Goal: Information Seeking & Learning: Check status

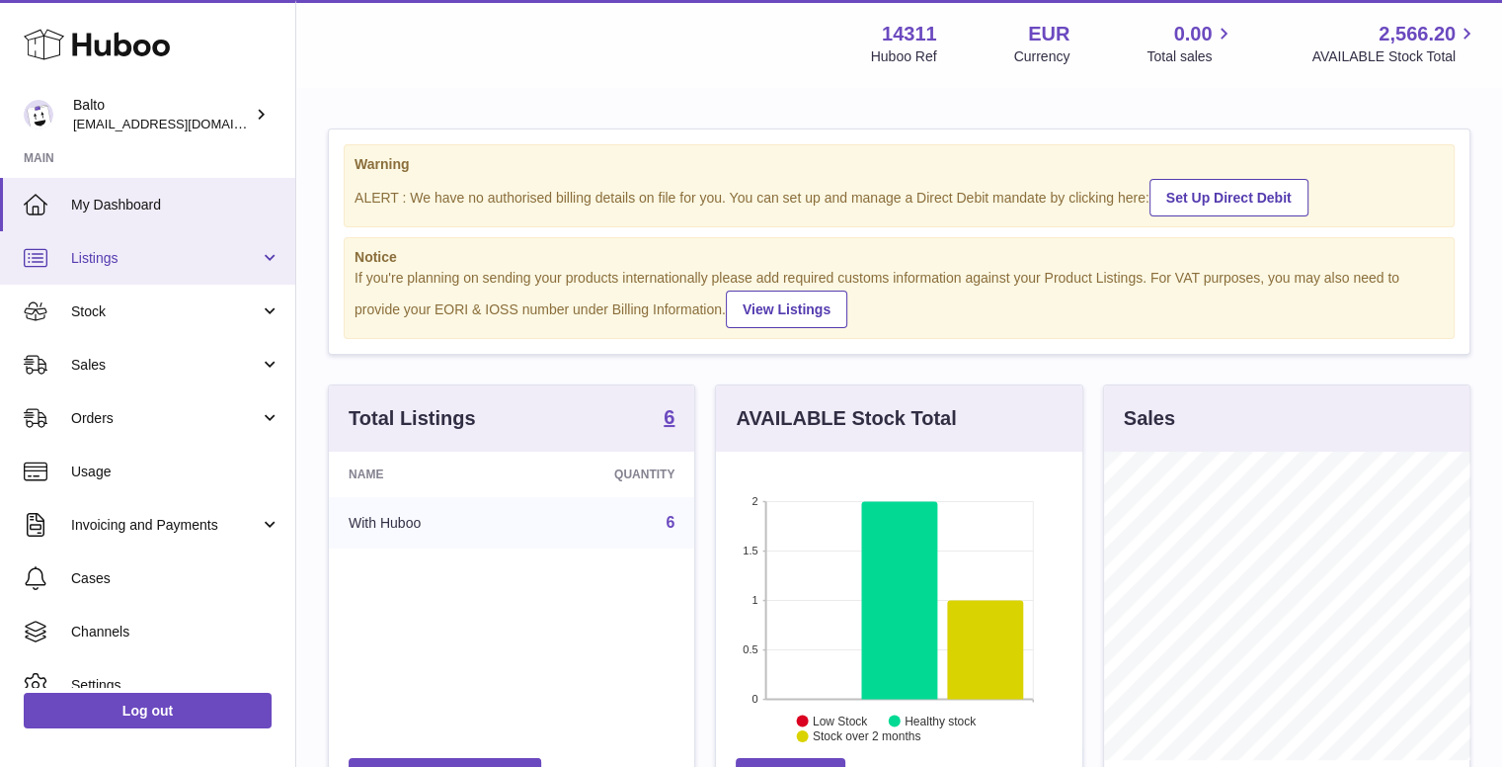
scroll to position [308, 366]
click at [669, 414] on strong "6" at bounding box center [669, 417] width 11 height 20
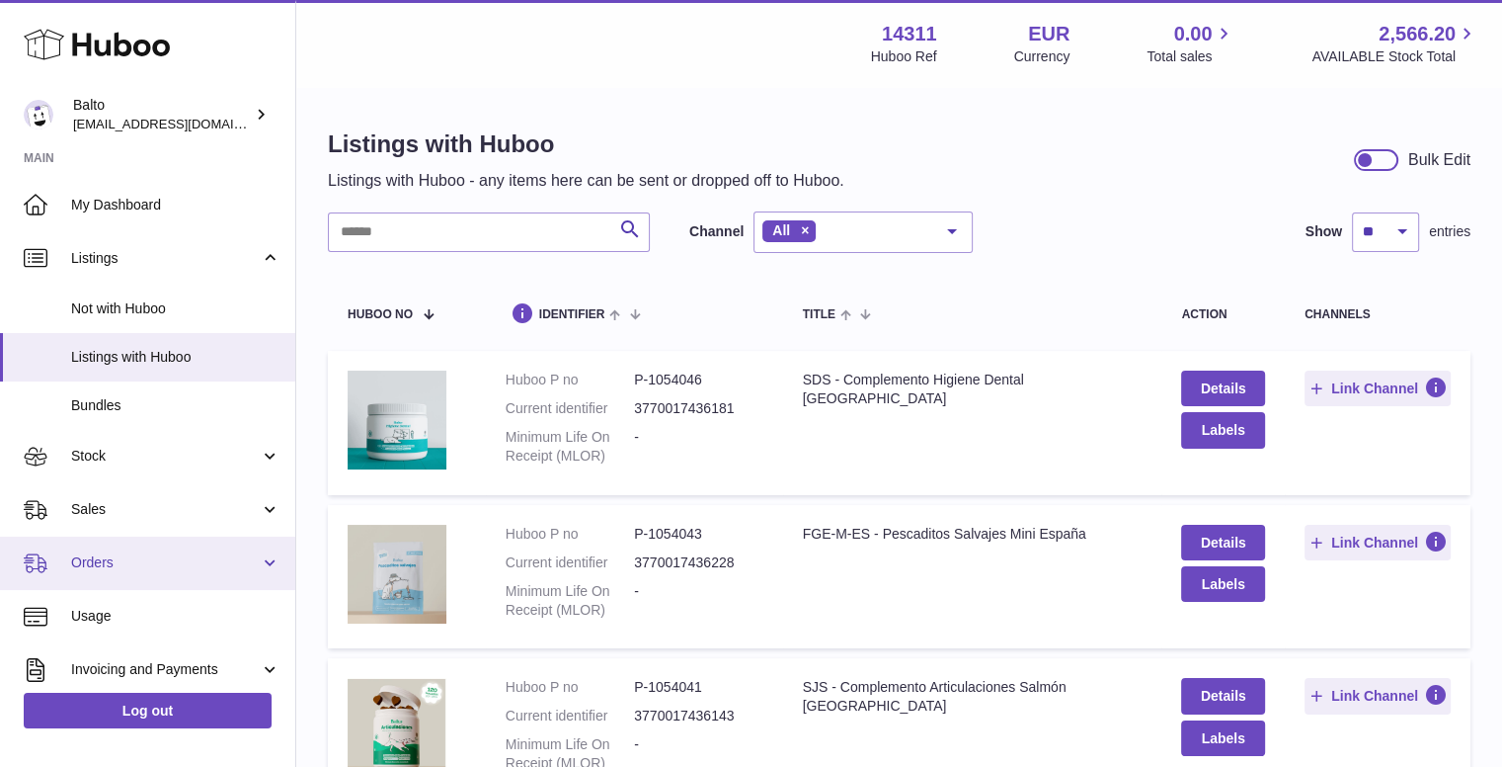
click at [124, 555] on span "Orders" at bounding box center [165, 562] width 189 height 19
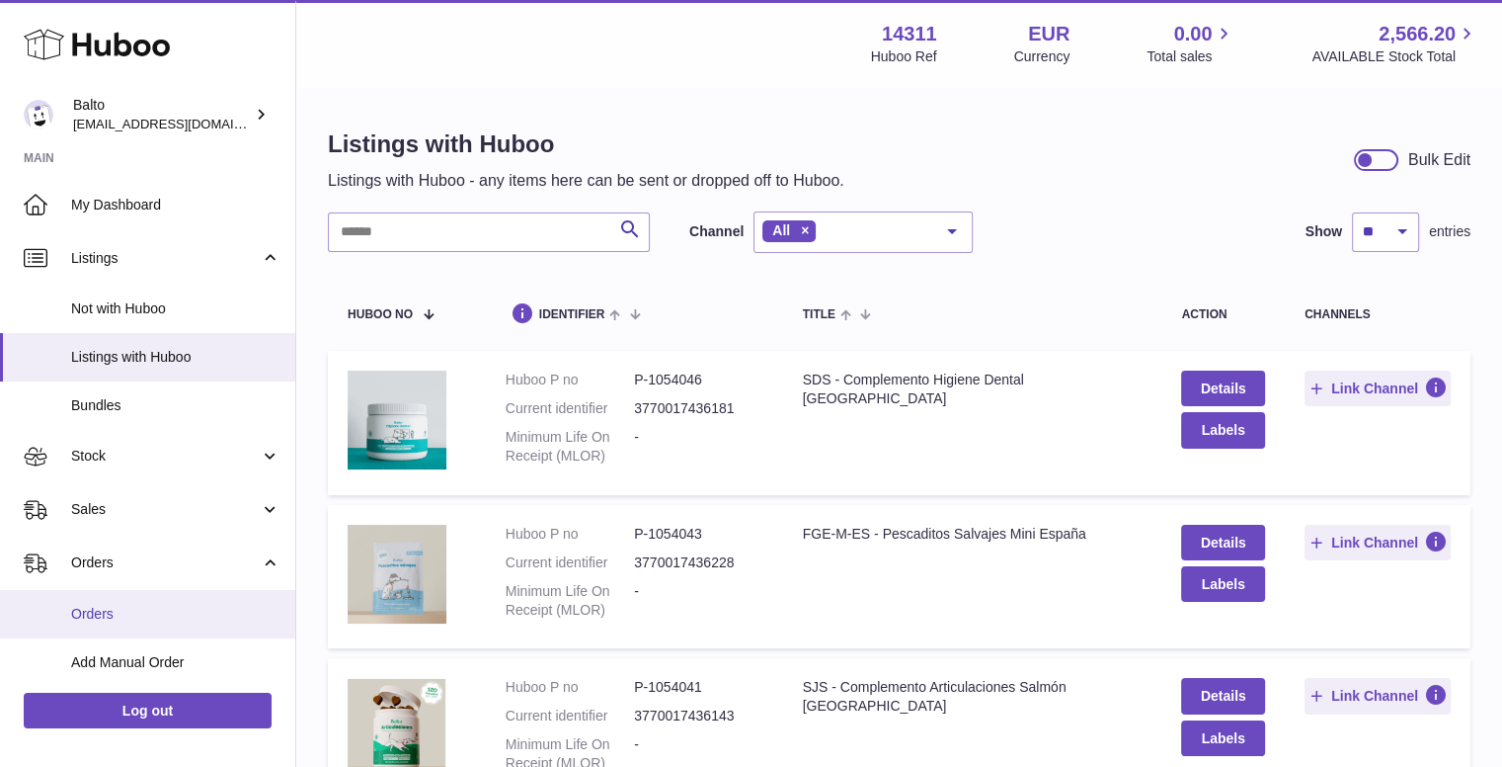
click at [156, 617] on span "Orders" at bounding box center [175, 614] width 209 height 19
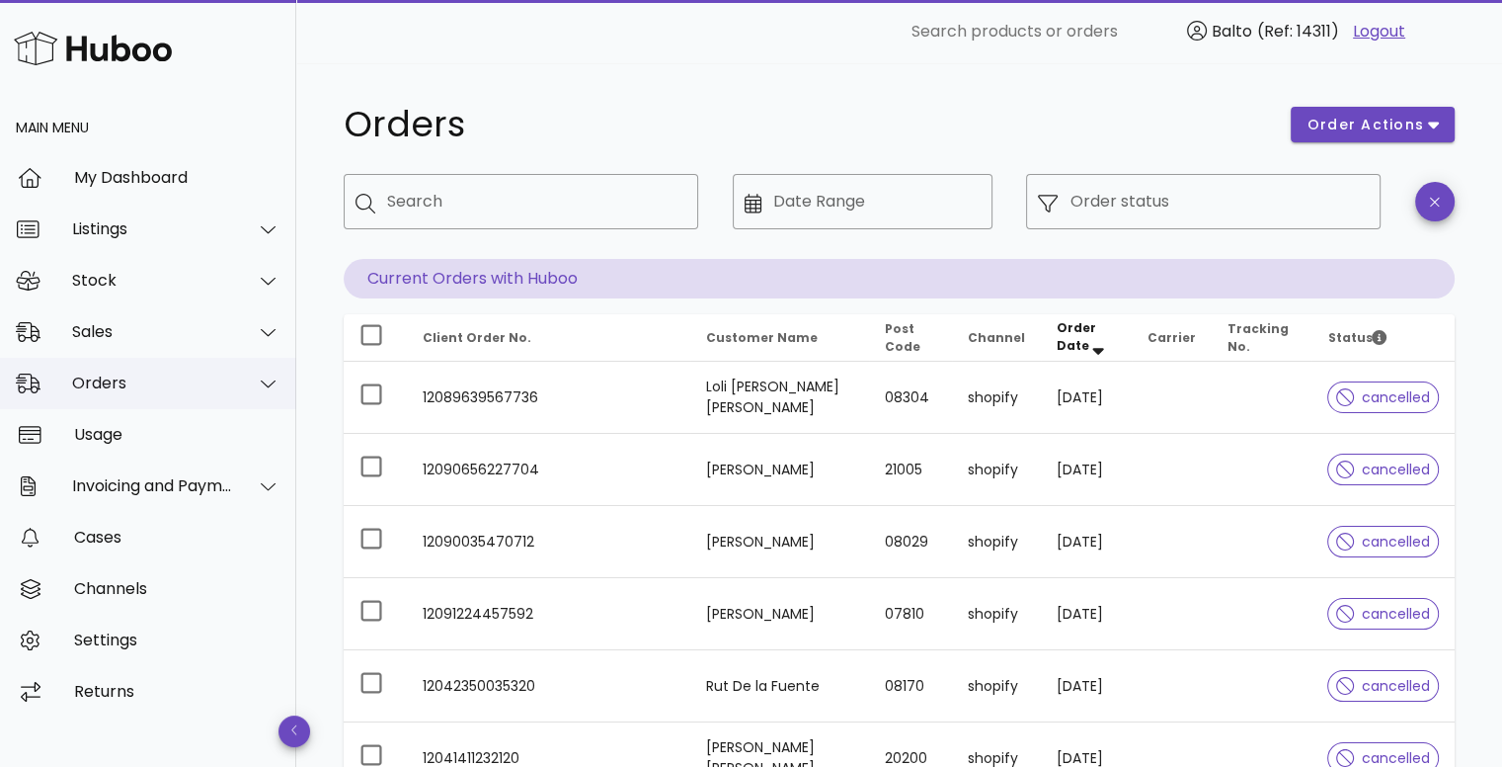
click at [239, 386] on div at bounding box center [256, 383] width 47 height 49
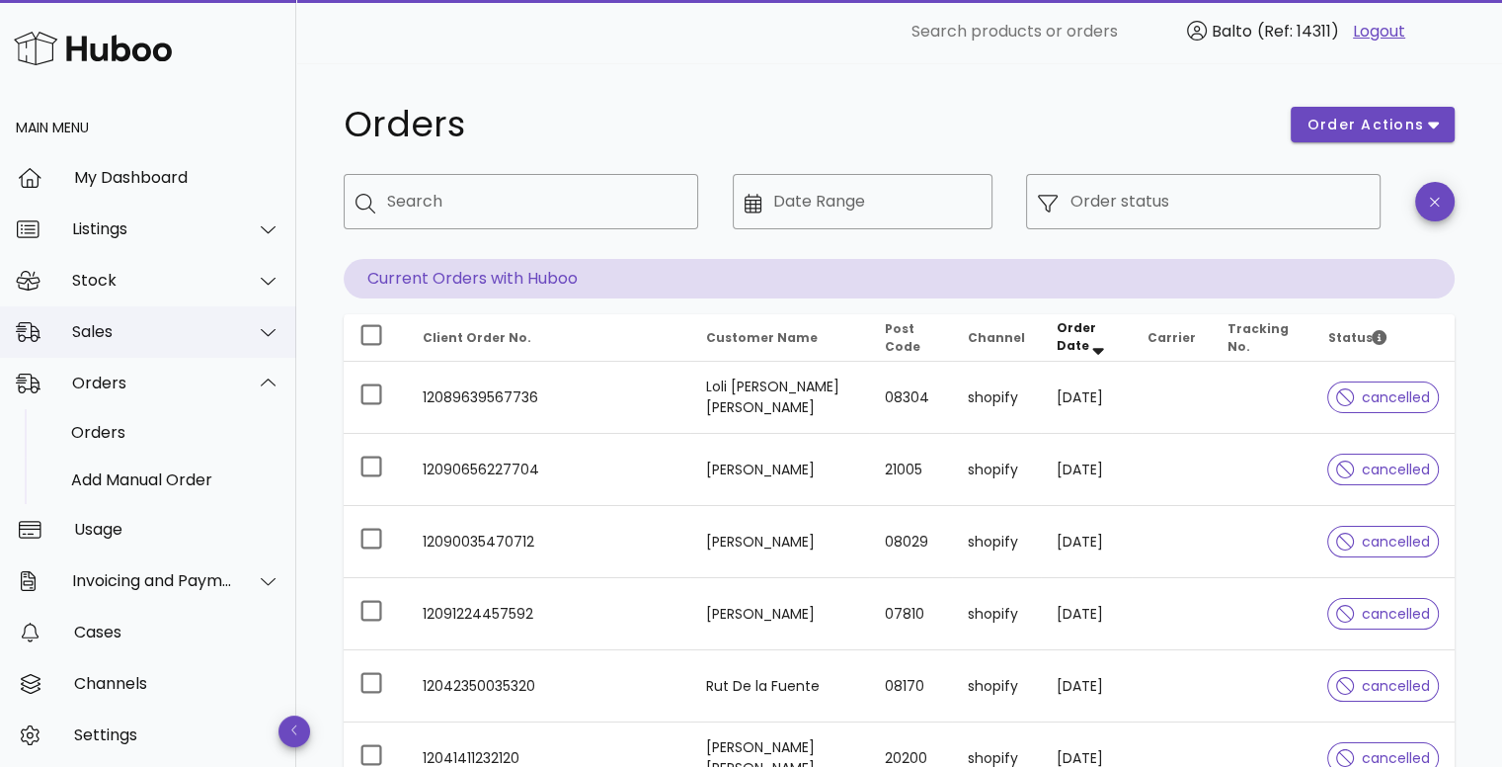
click at [186, 339] on div "Sales" at bounding box center [152, 331] width 161 height 19
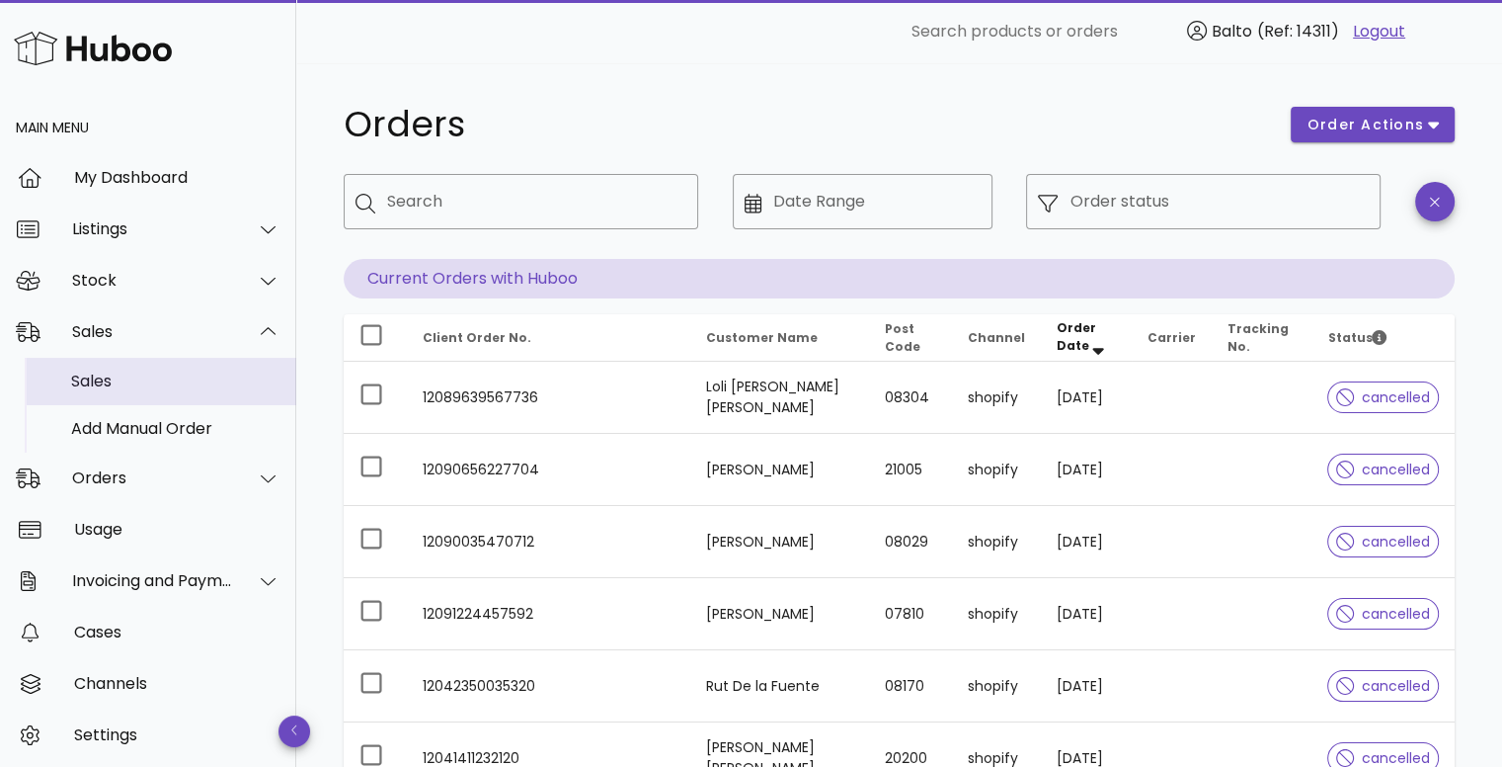
click at [178, 361] on div "Sales" at bounding box center [175, 381] width 209 height 42
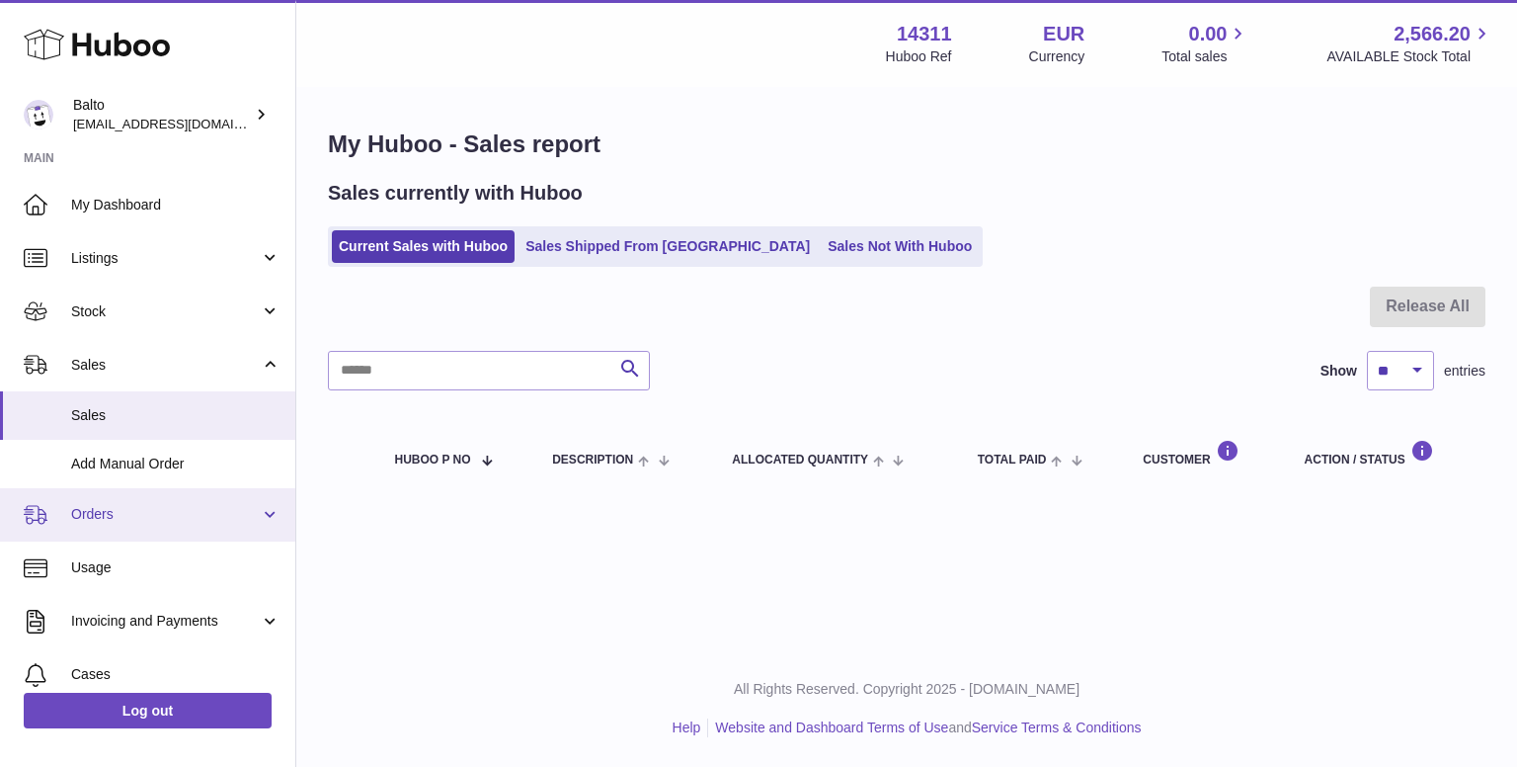
click at [172, 511] on span "Orders" at bounding box center [165, 514] width 189 height 19
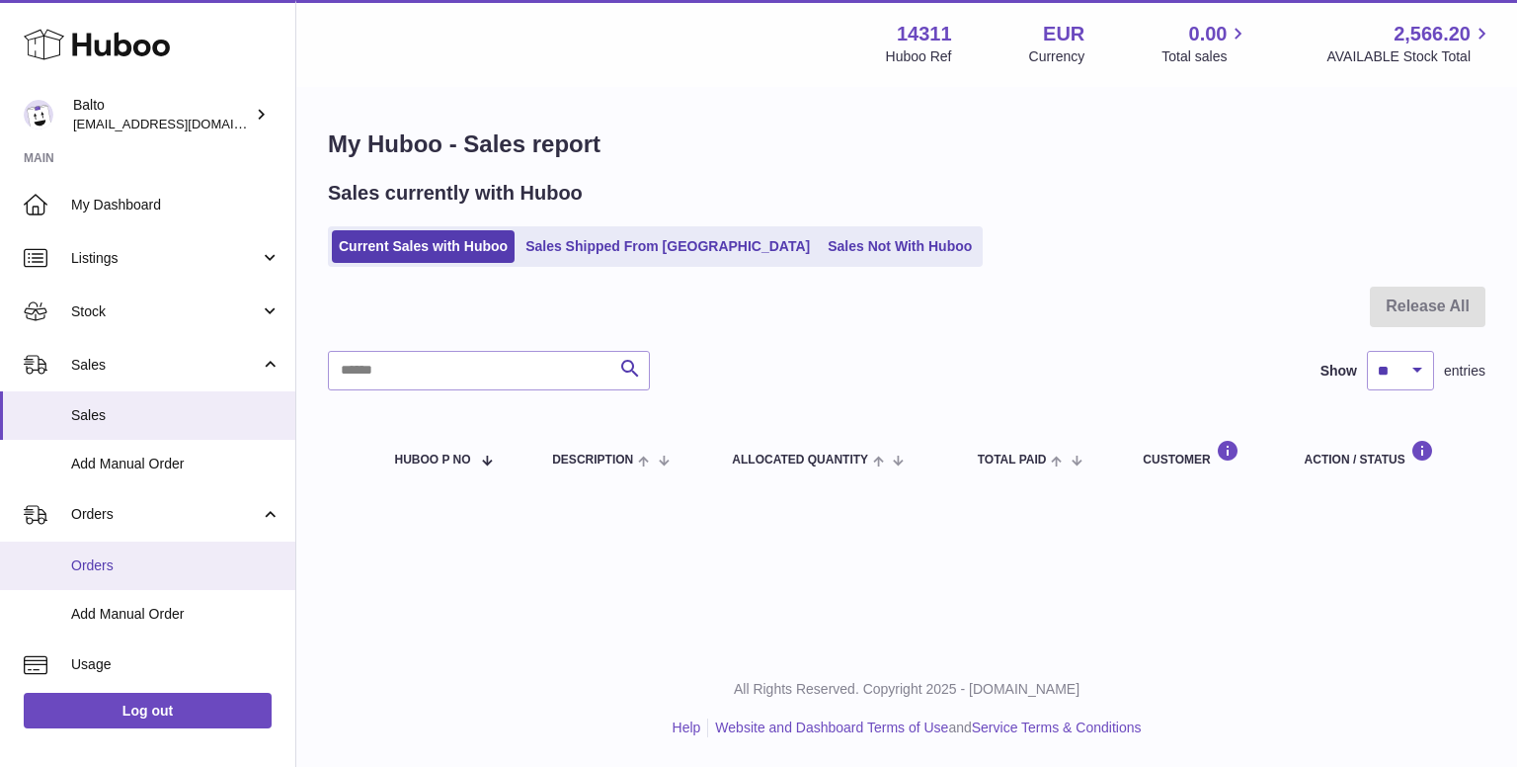
click at [170, 547] on link "Orders" at bounding box center [147, 565] width 295 height 48
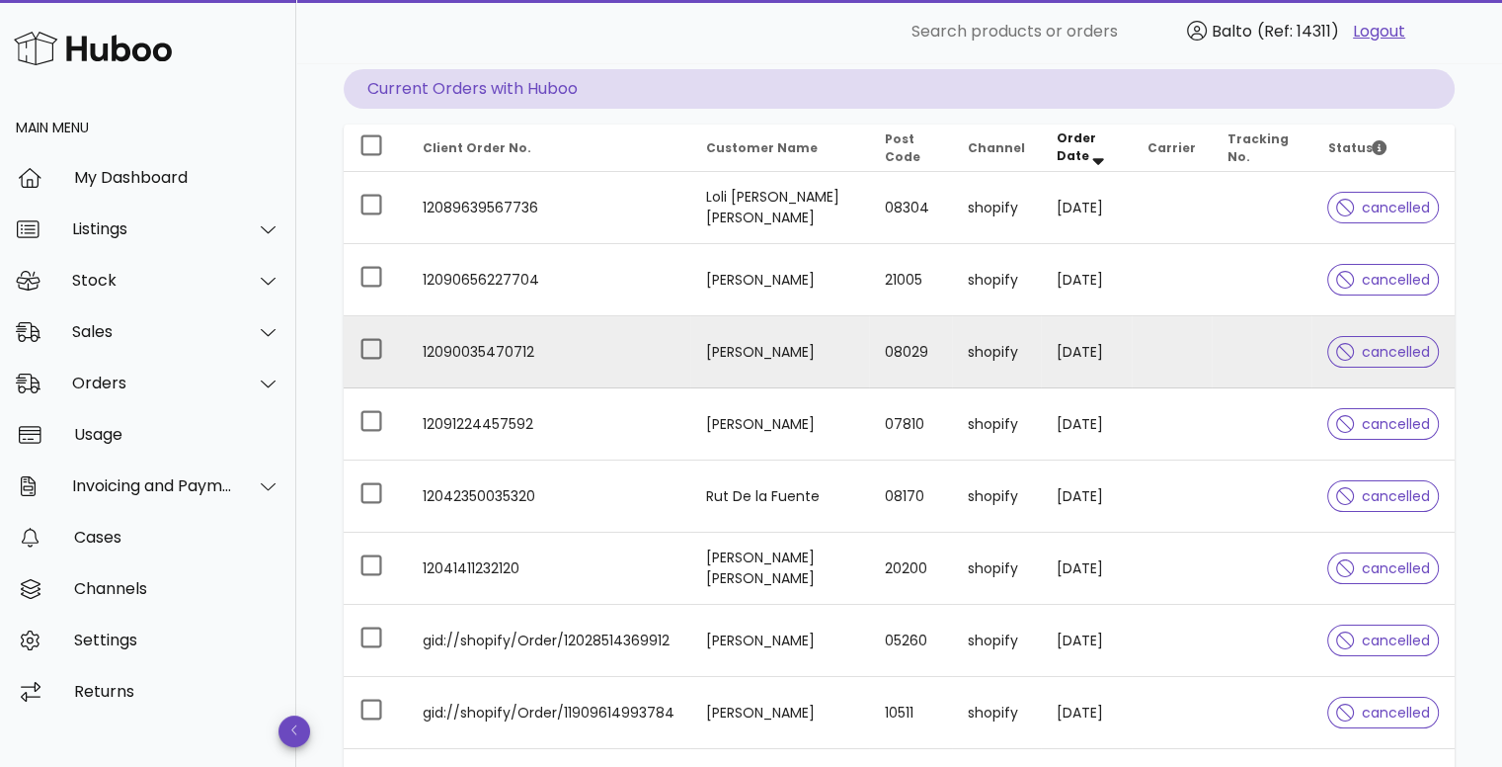
scroll to position [198, 0]
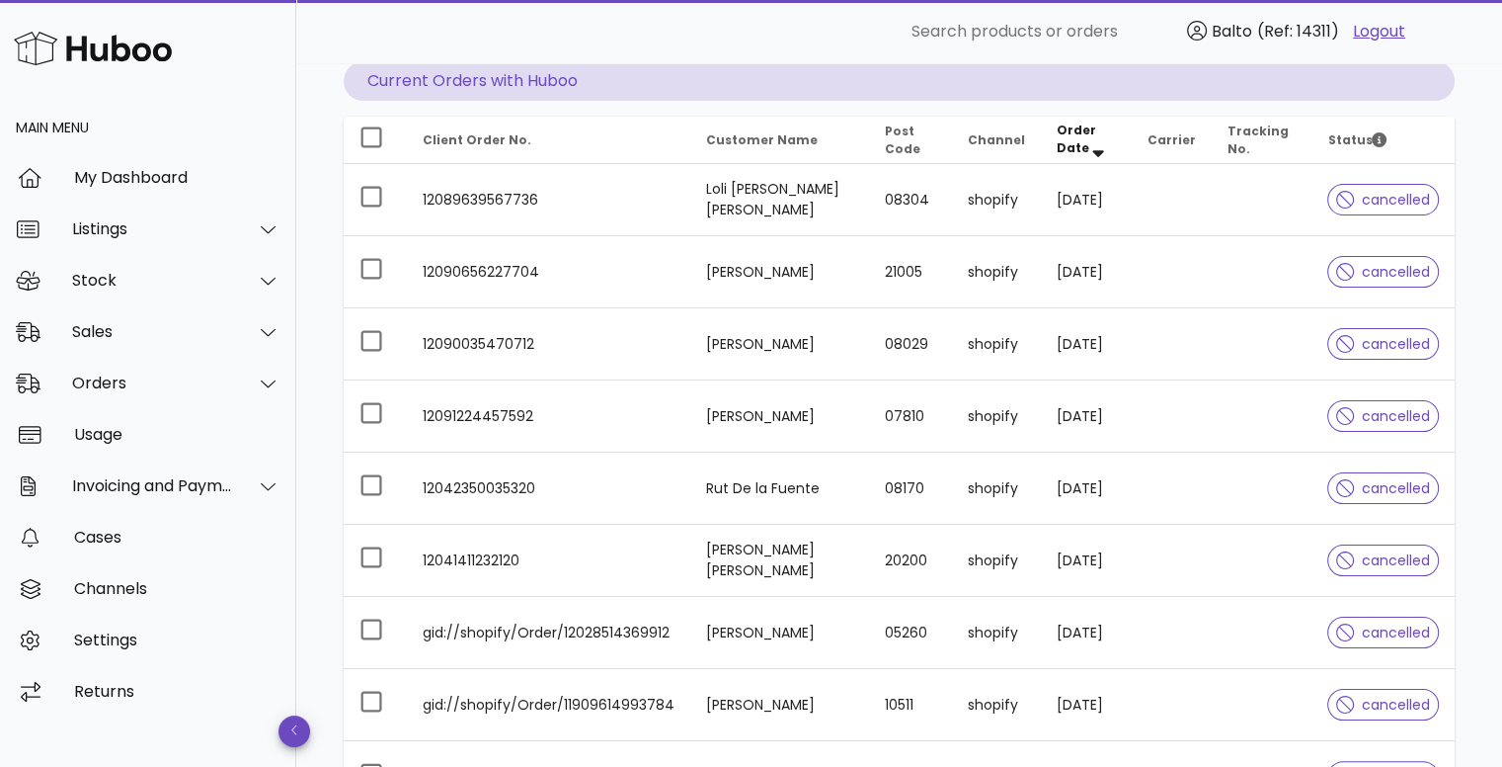
click at [322, 453] on div "Orders order actions ​ Search ​ Date Range ​ Order status Current Orders with H…" at bounding box center [899, 484] width 1206 height 1237
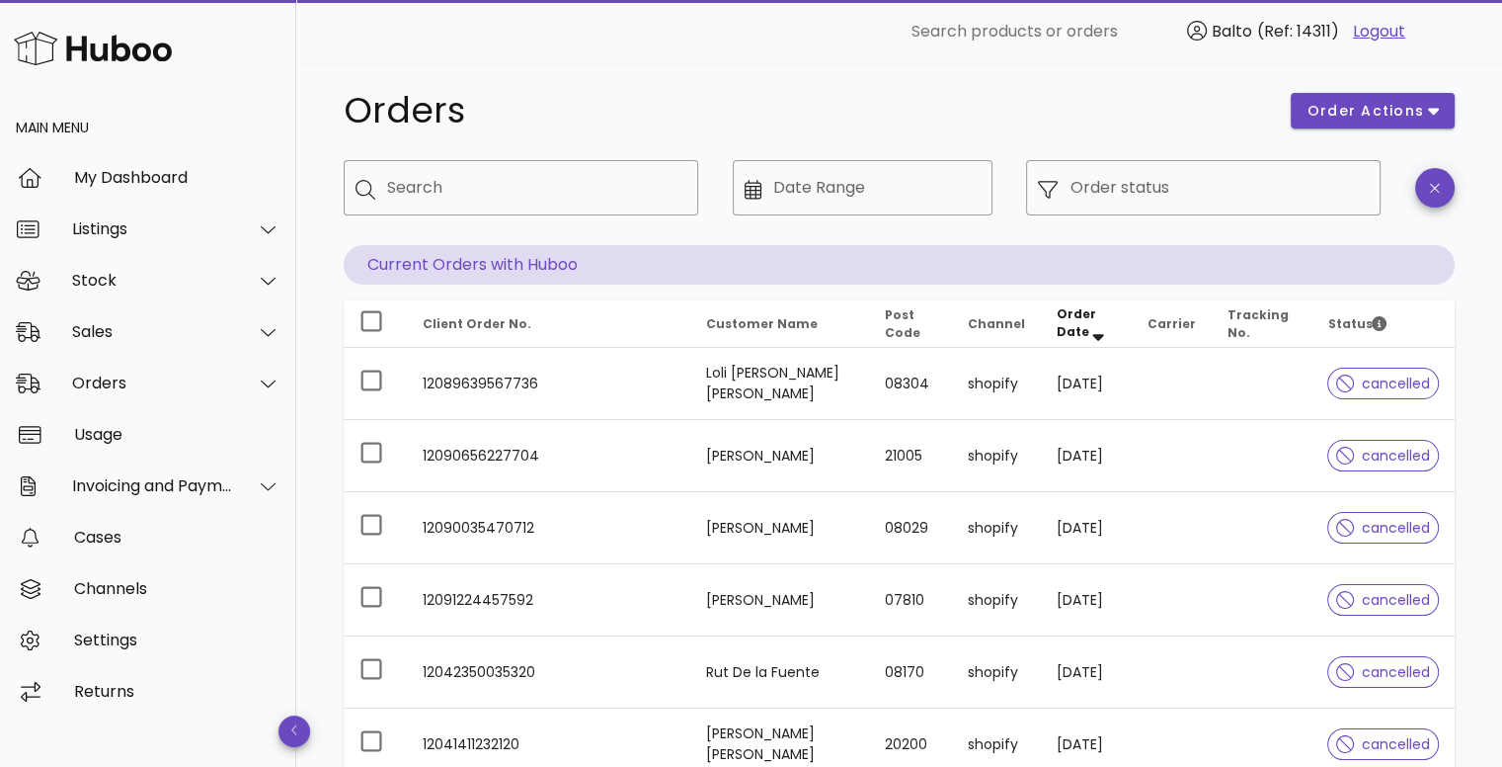
scroll to position [0, 0]
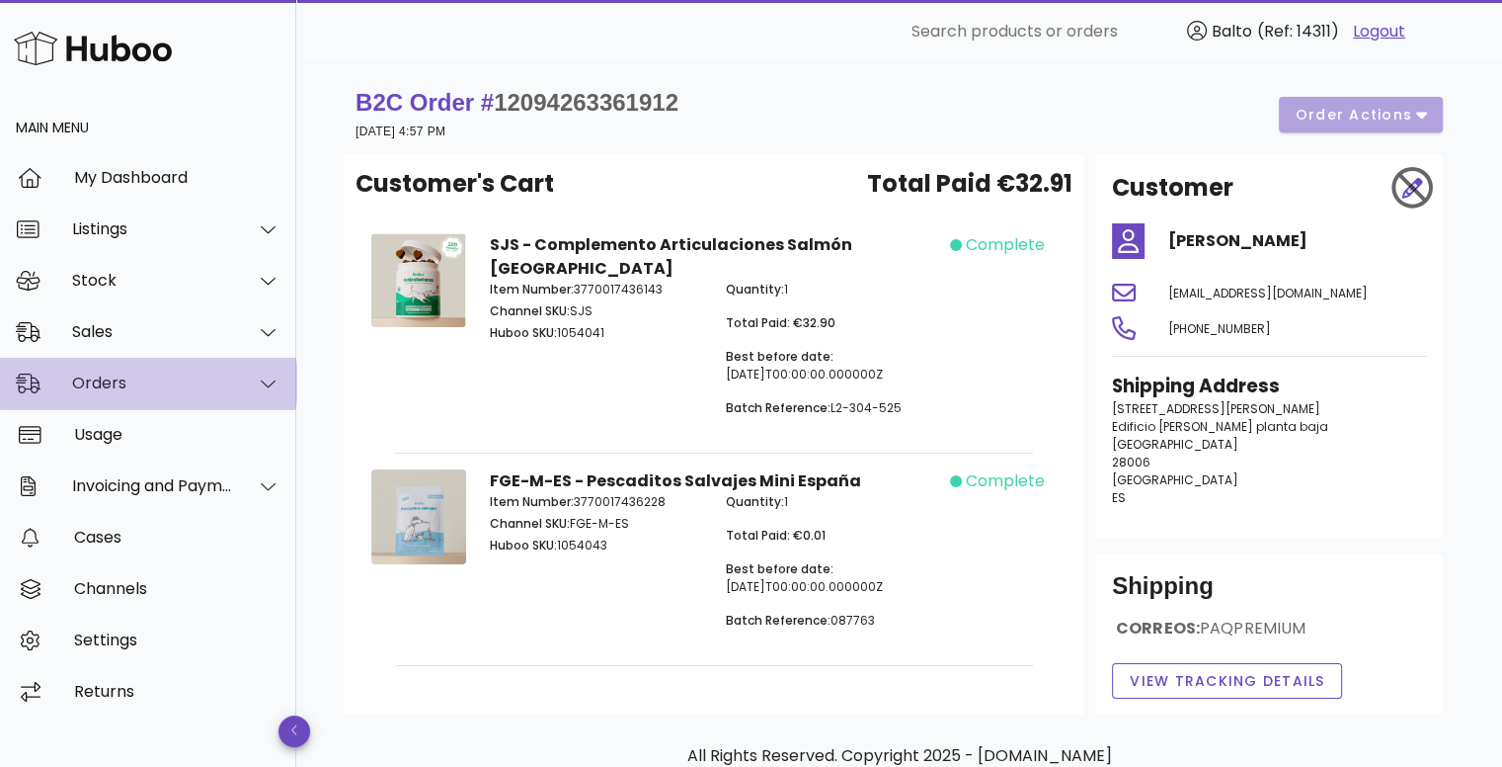
click at [253, 392] on div at bounding box center [256, 383] width 47 height 49
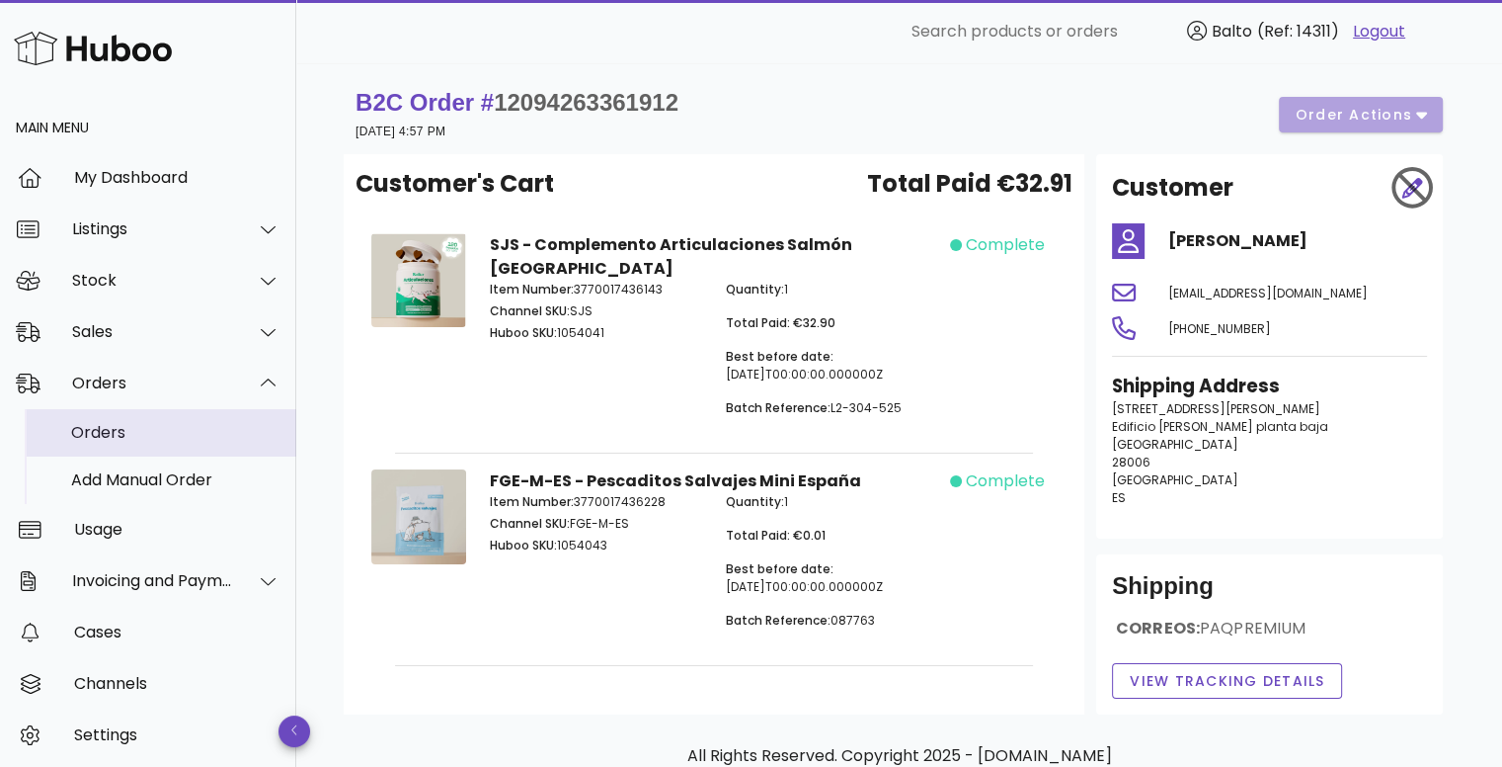
click at [214, 436] on div "Orders" at bounding box center [175, 432] width 209 height 19
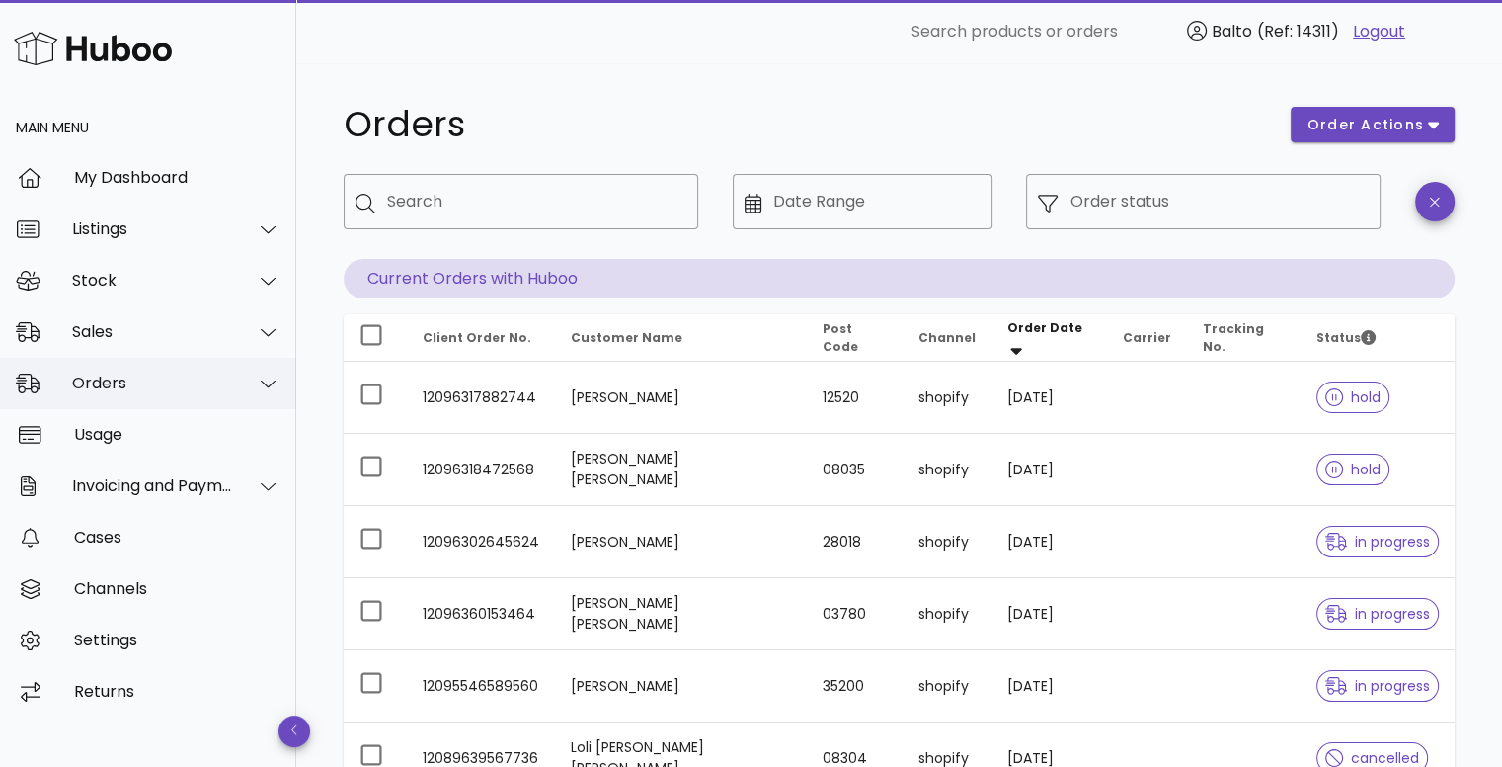
click at [221, 394] on div "Orders" at bounding box center [148, 383] width 296 height 51
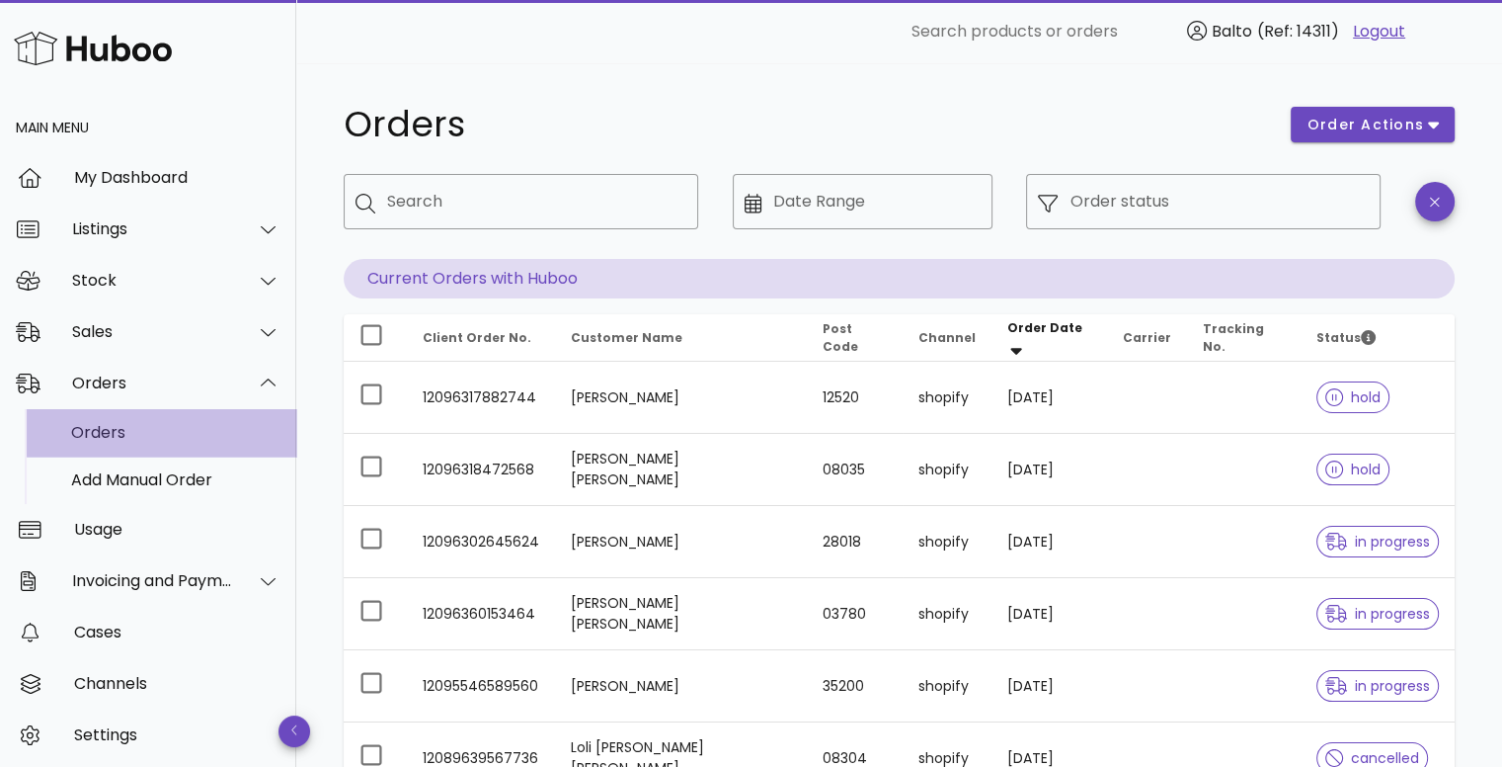
click at [193, 424] on div "Orders" at bounding box center [175, 432] width 209 height 19
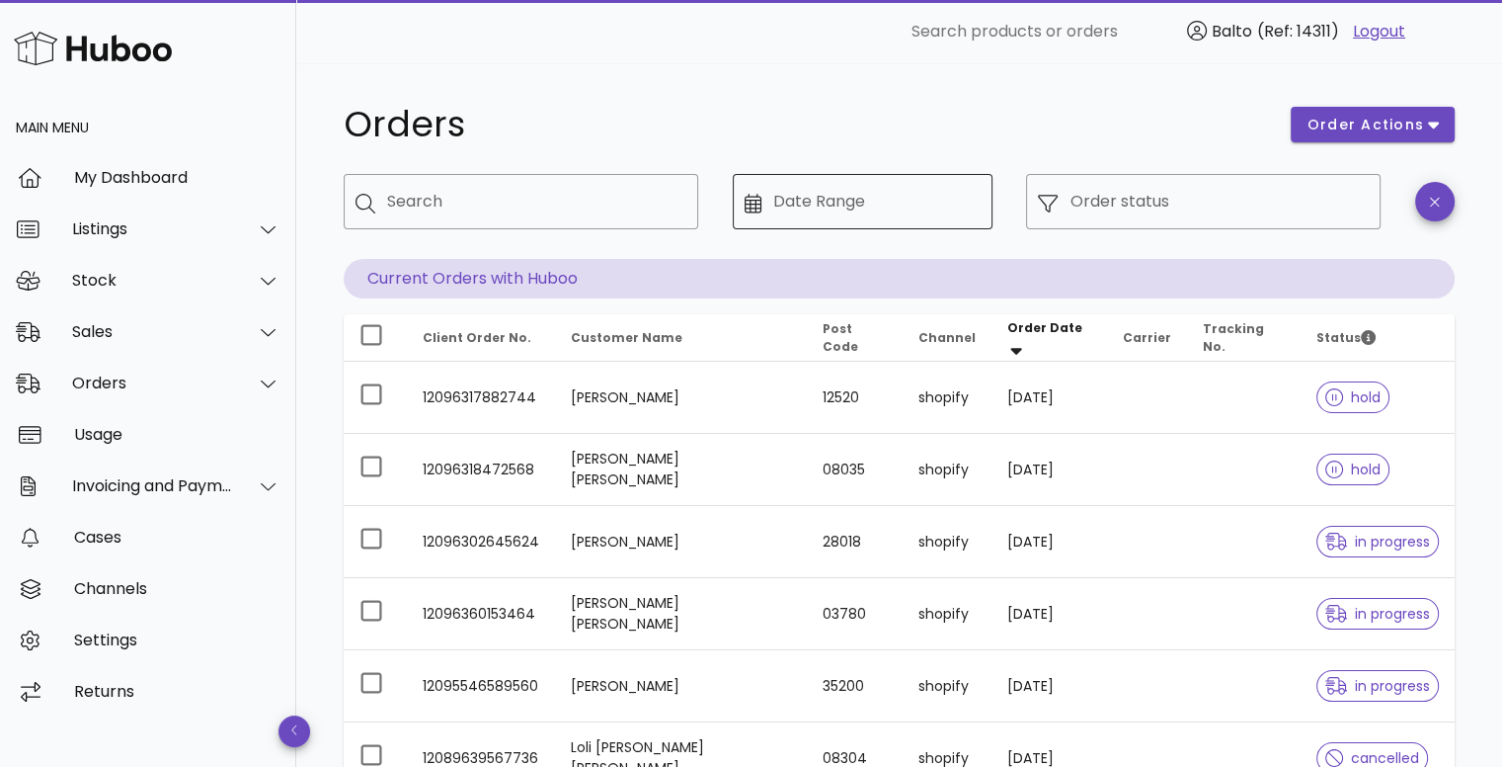
click at [810, 195] on div "Date Range" at bounding box center [876, 201] width 207 height 55
click at [1151, 197] on input "Order status" at bounding box center [1219, 202] width 299 height 32
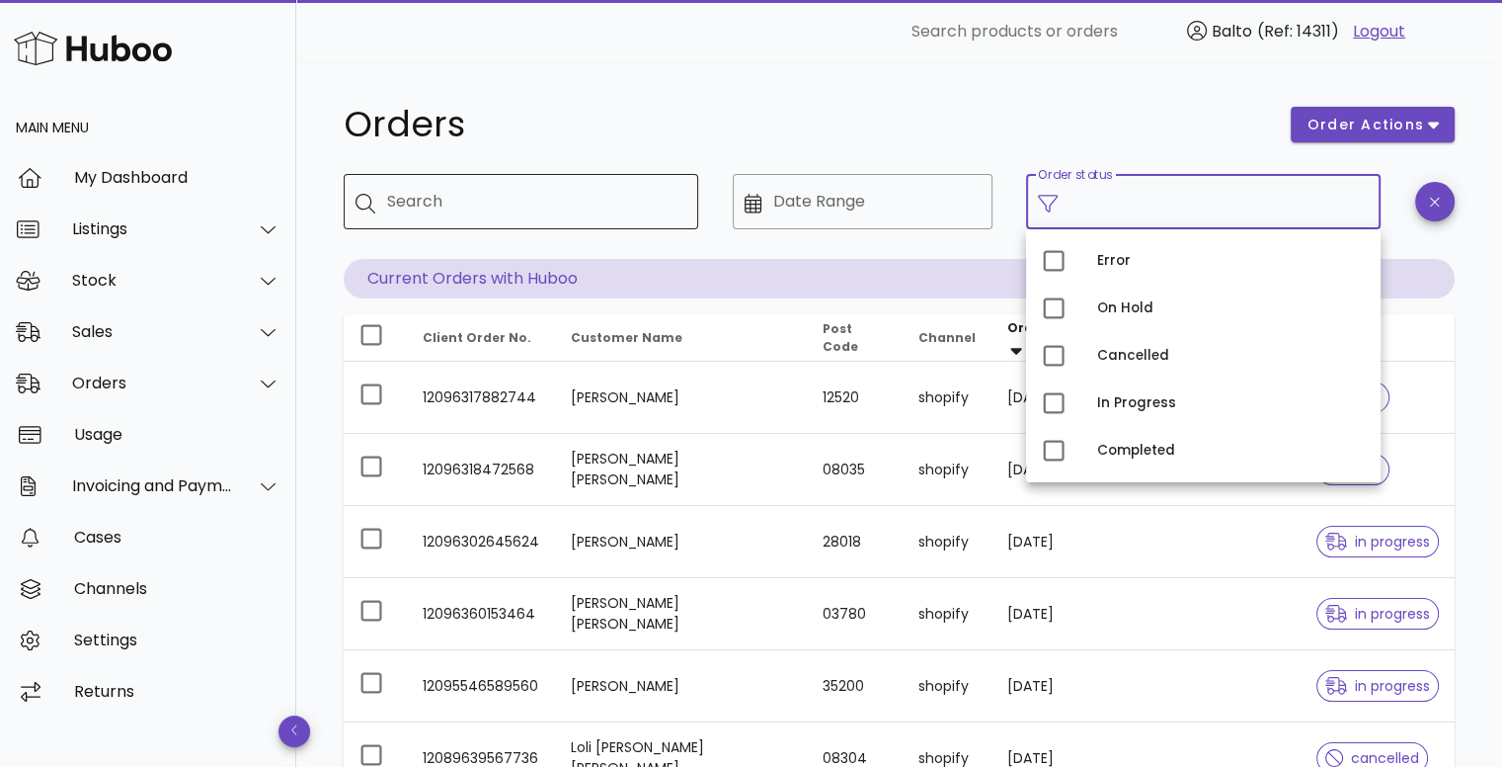
click at [569, 221] on div "Search" at bounding box center [534, 201] width 295 height 55
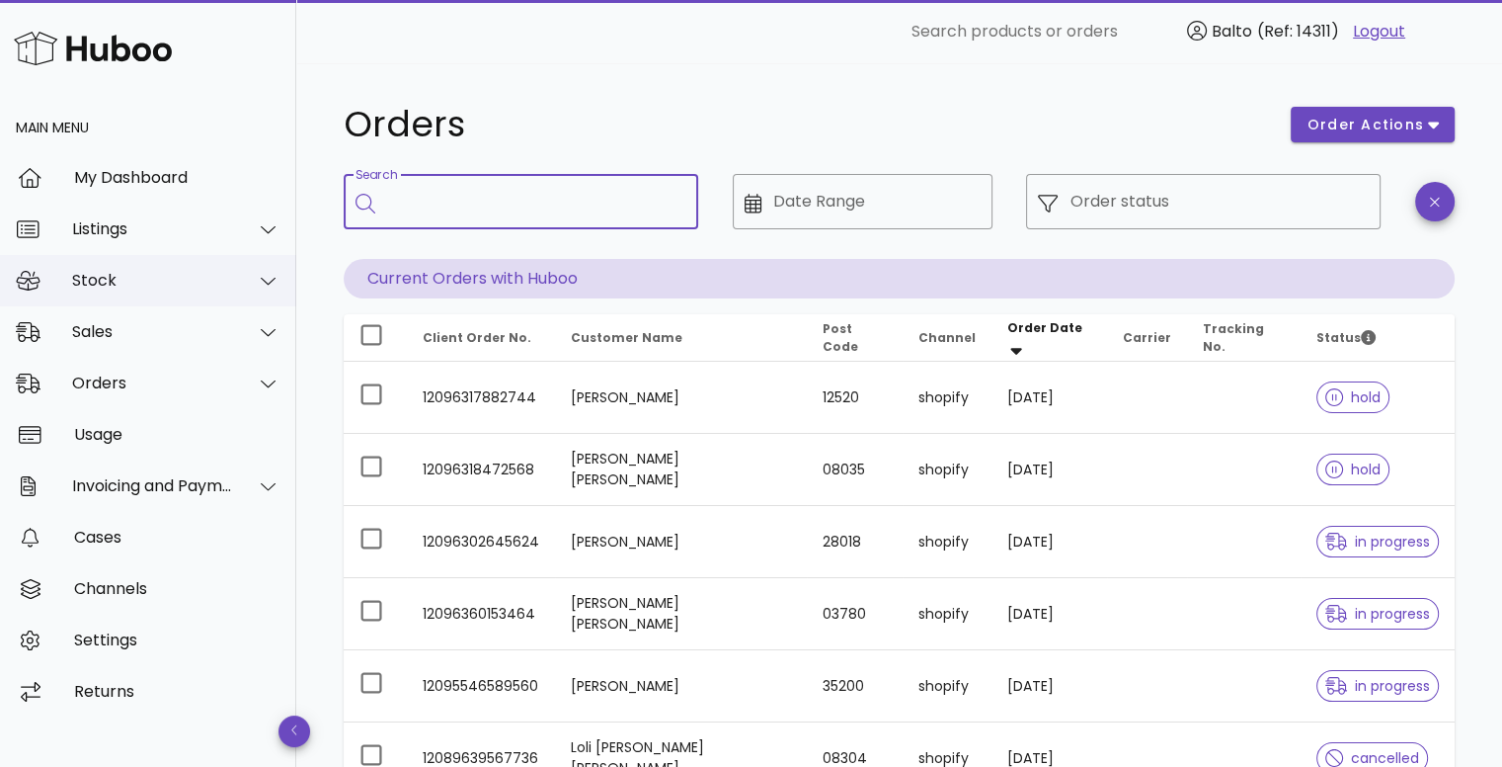
click at [241, 282] on div at bounding box center [256, 280] width 47 height 49
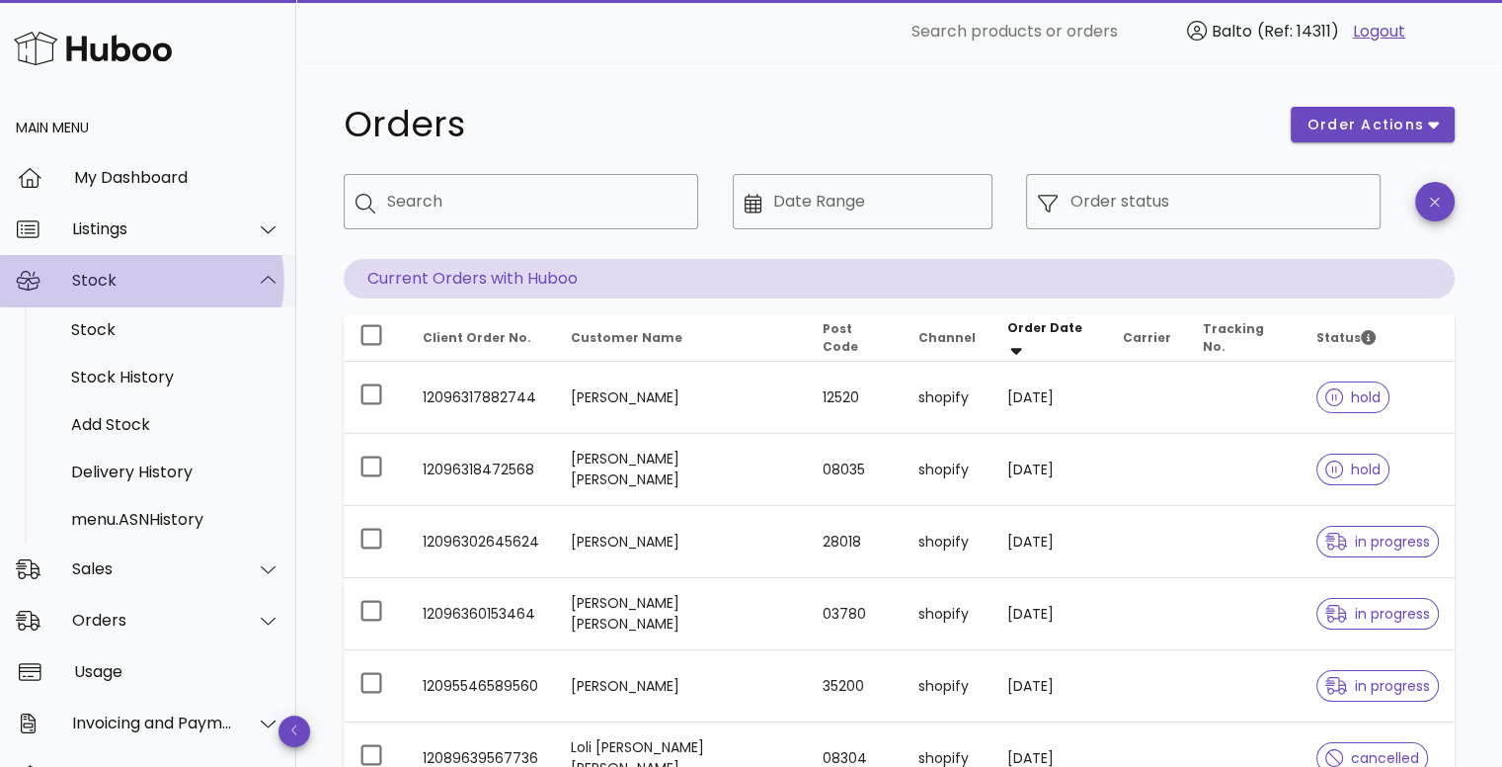
click at [213, 282] on div "Stock" at bounding box center [152, 280] width 161 height 19
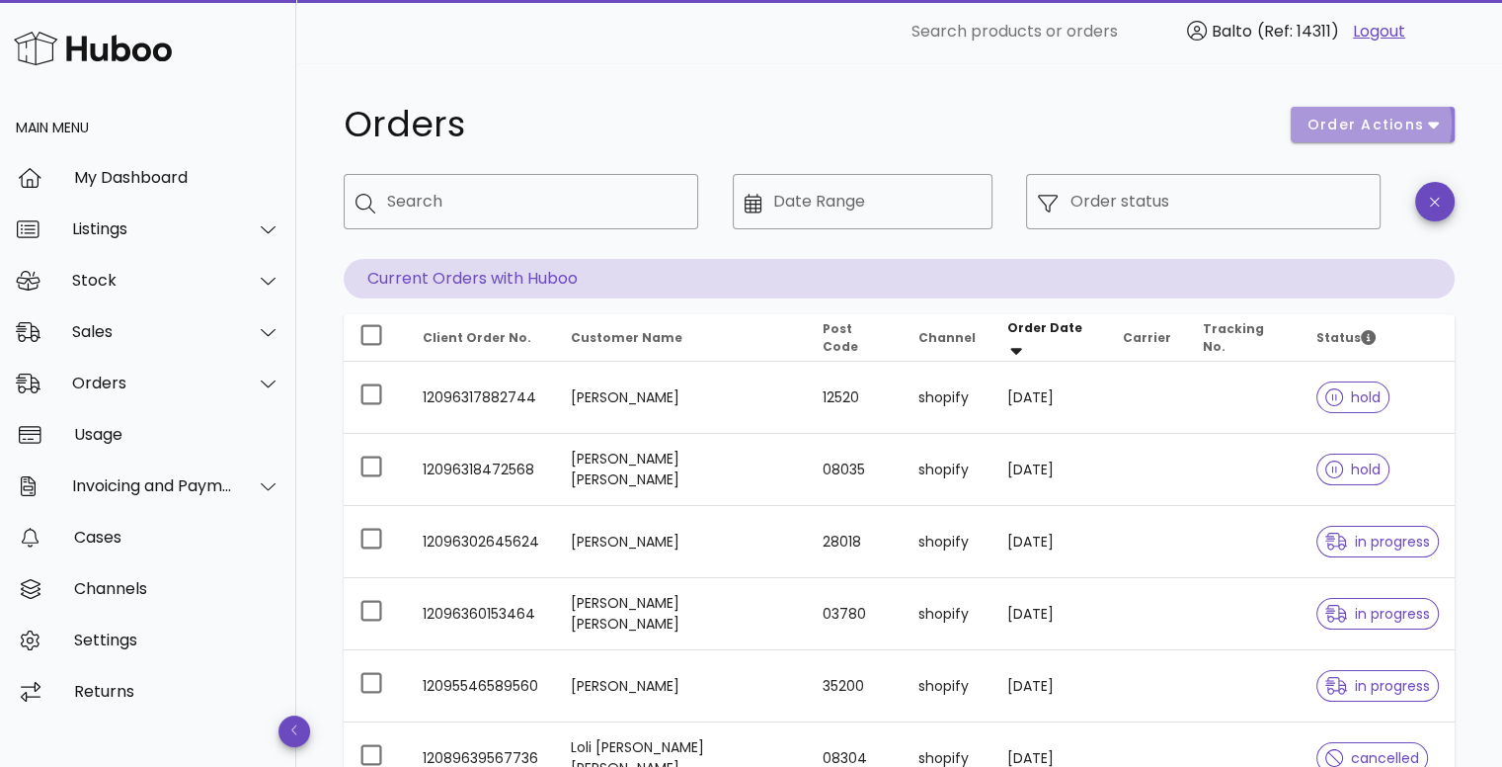
click at [1342, 128] on span "order actions" at bounding box center [1366, 125] width 119 height 21
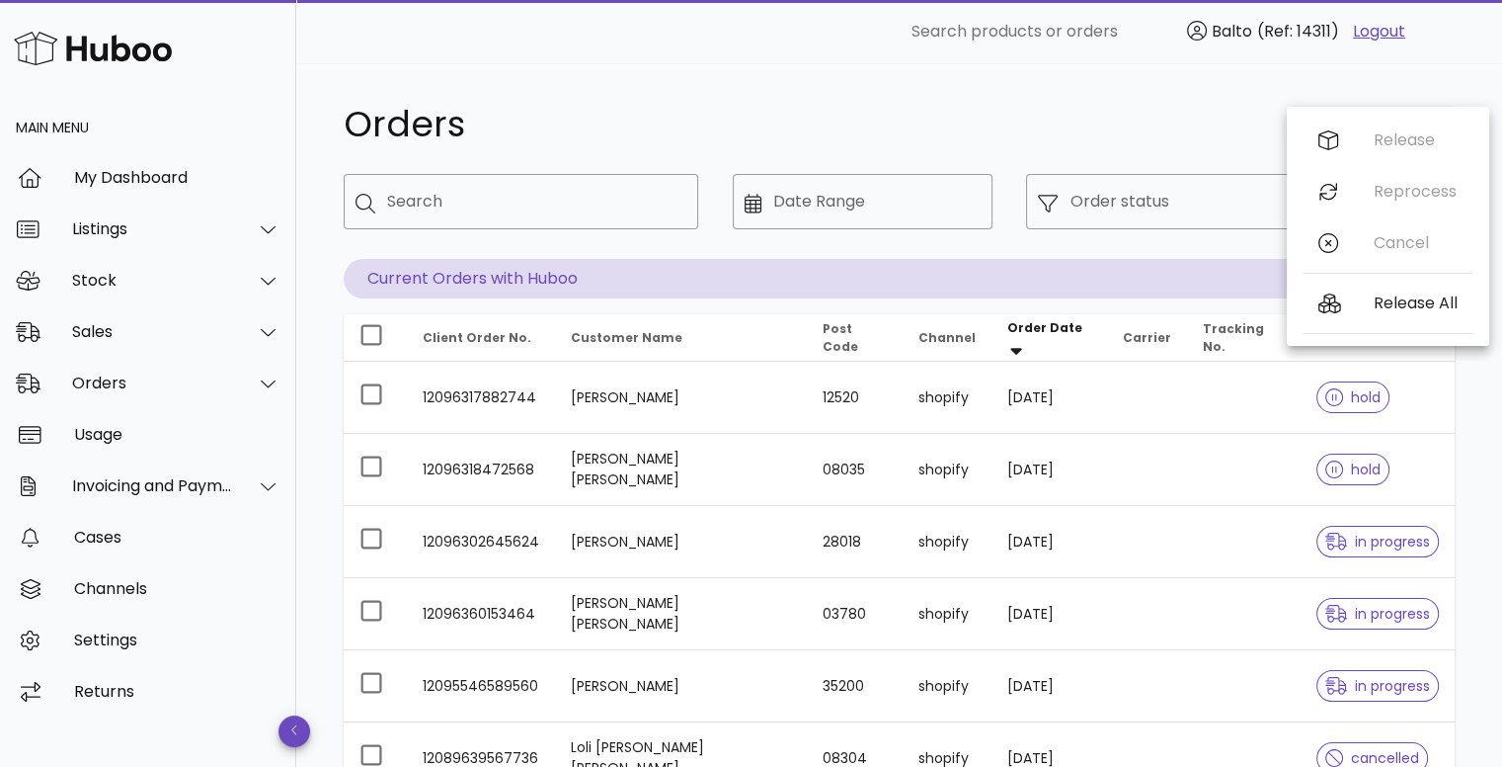
click at [1162, 131] on h1 "Orders" at bounding box center [806, 125] width 924 height 36
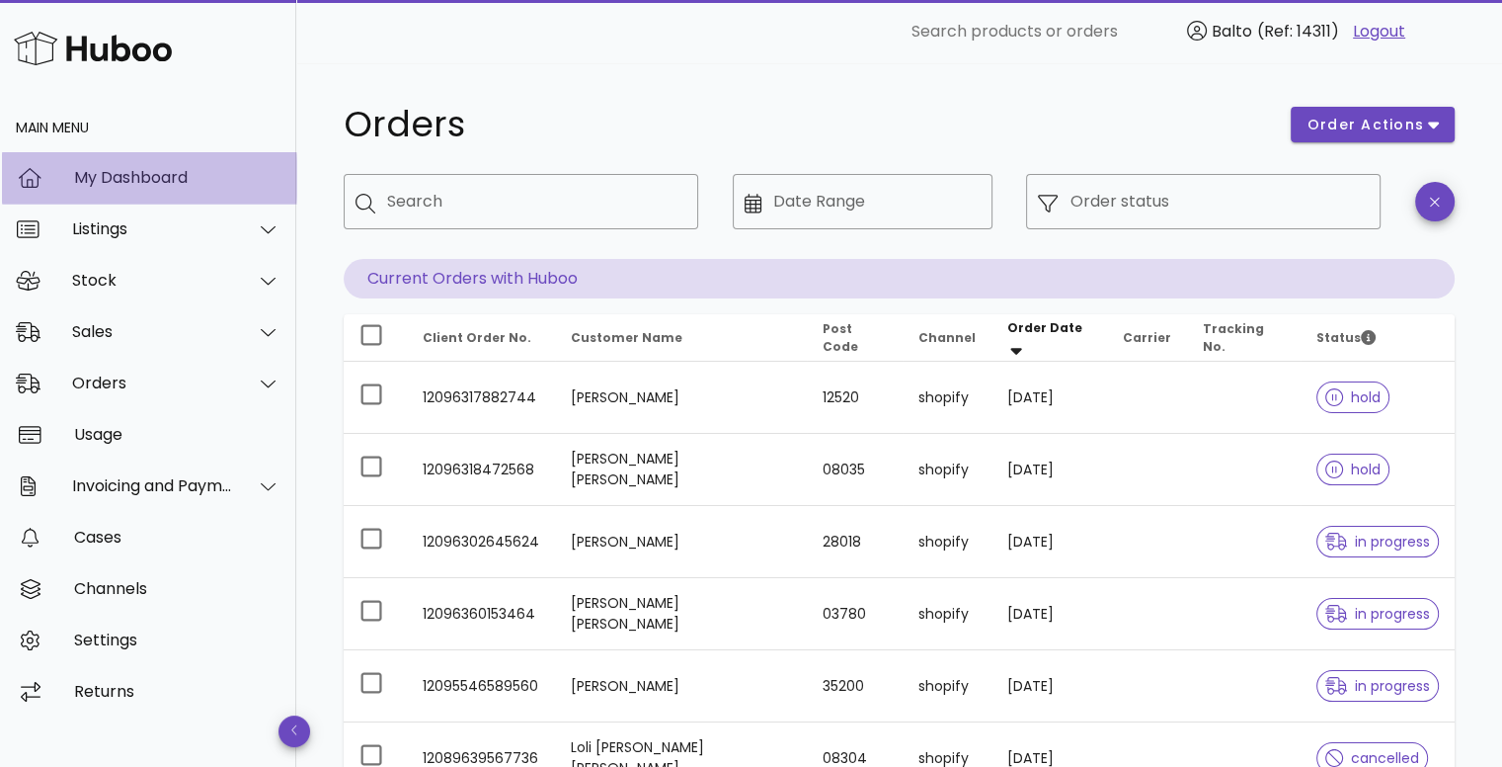
click at [125, 184] on div "My Dashboard" at bounding box center [177, 177] width 206 height 19
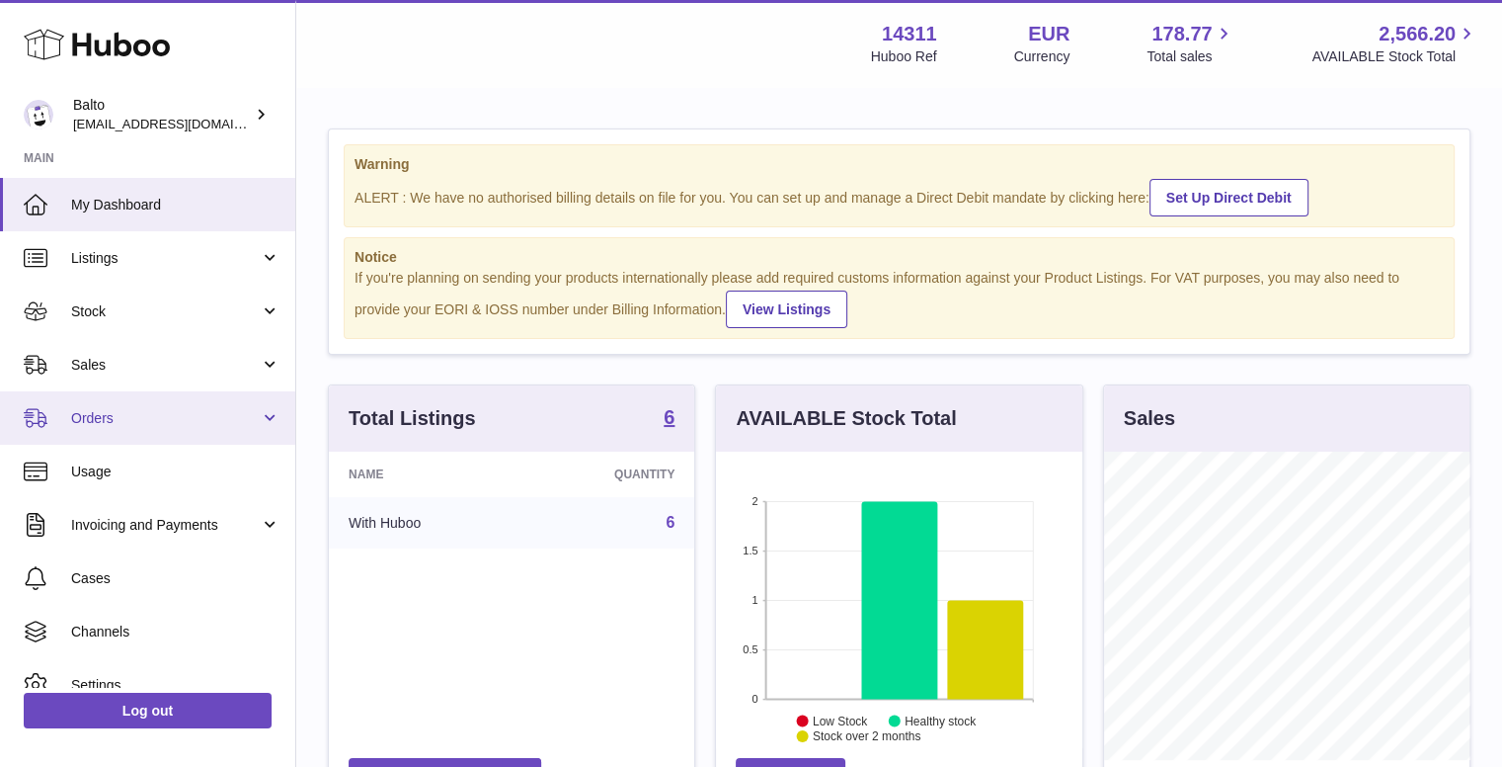
click at [190, 400] on link "Orders" at bounding box center [147, 417] width 295 height 53
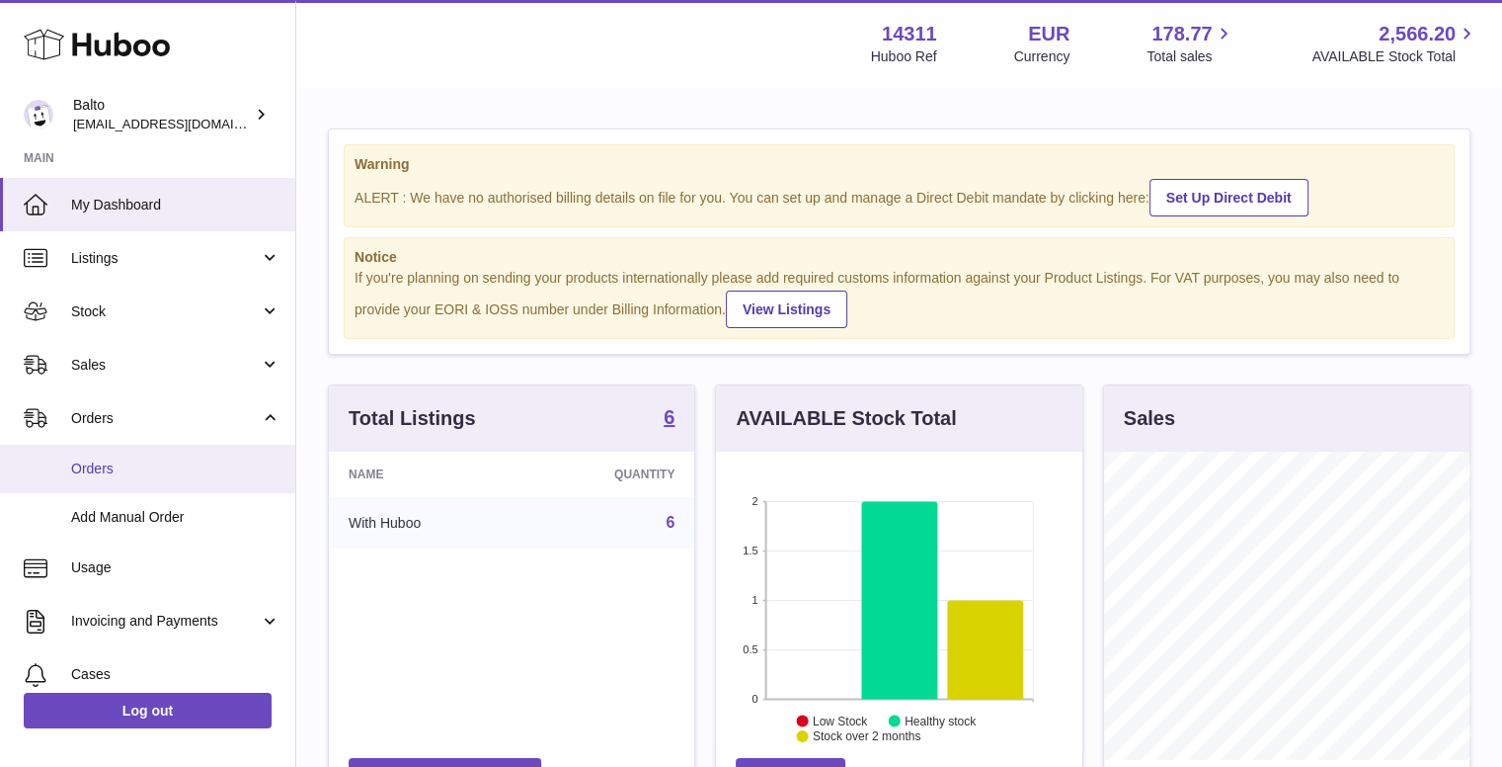
click at [170, 457] on link "Orders" at bounding box center [147, 469] width 295 height 48
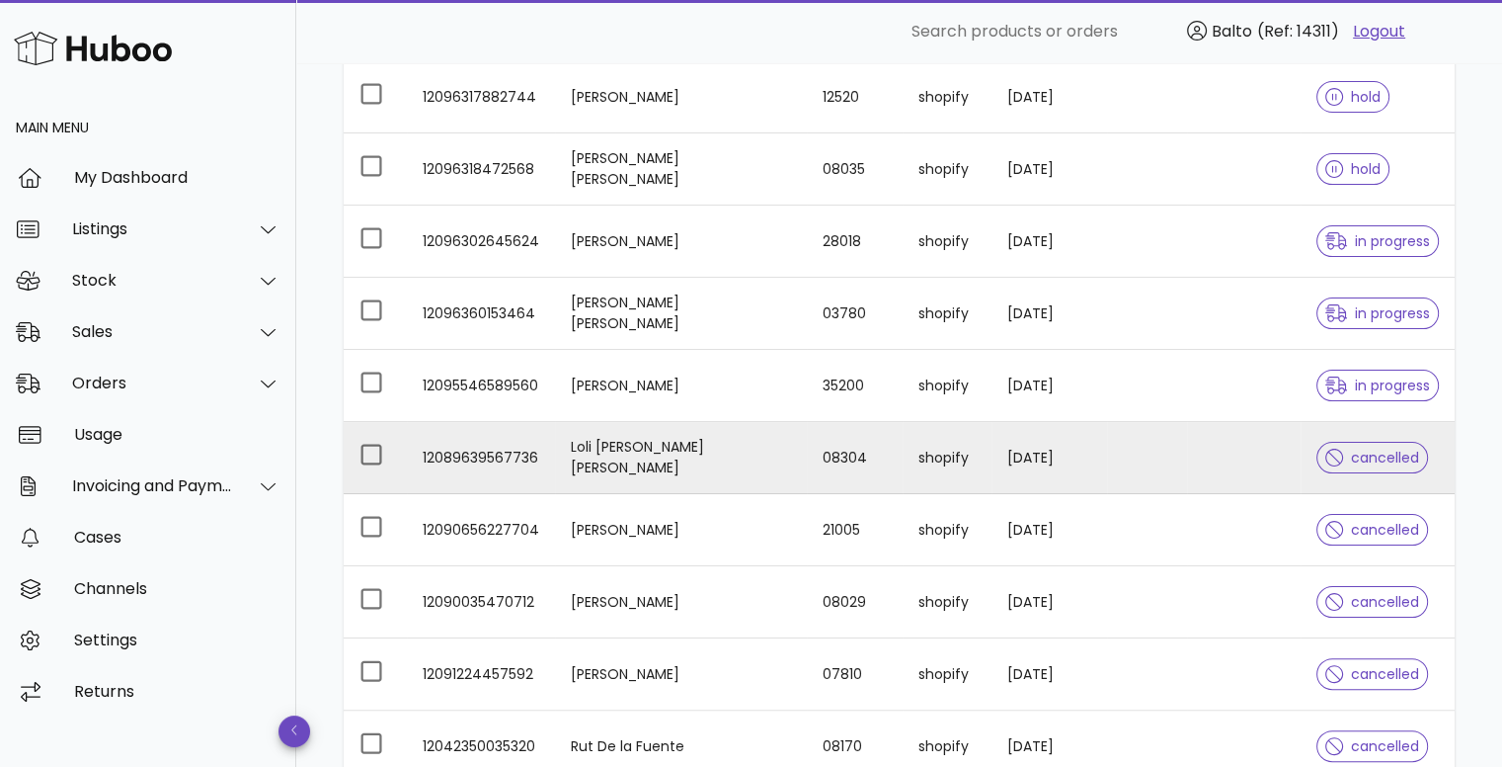
scroll to position [296, 0]
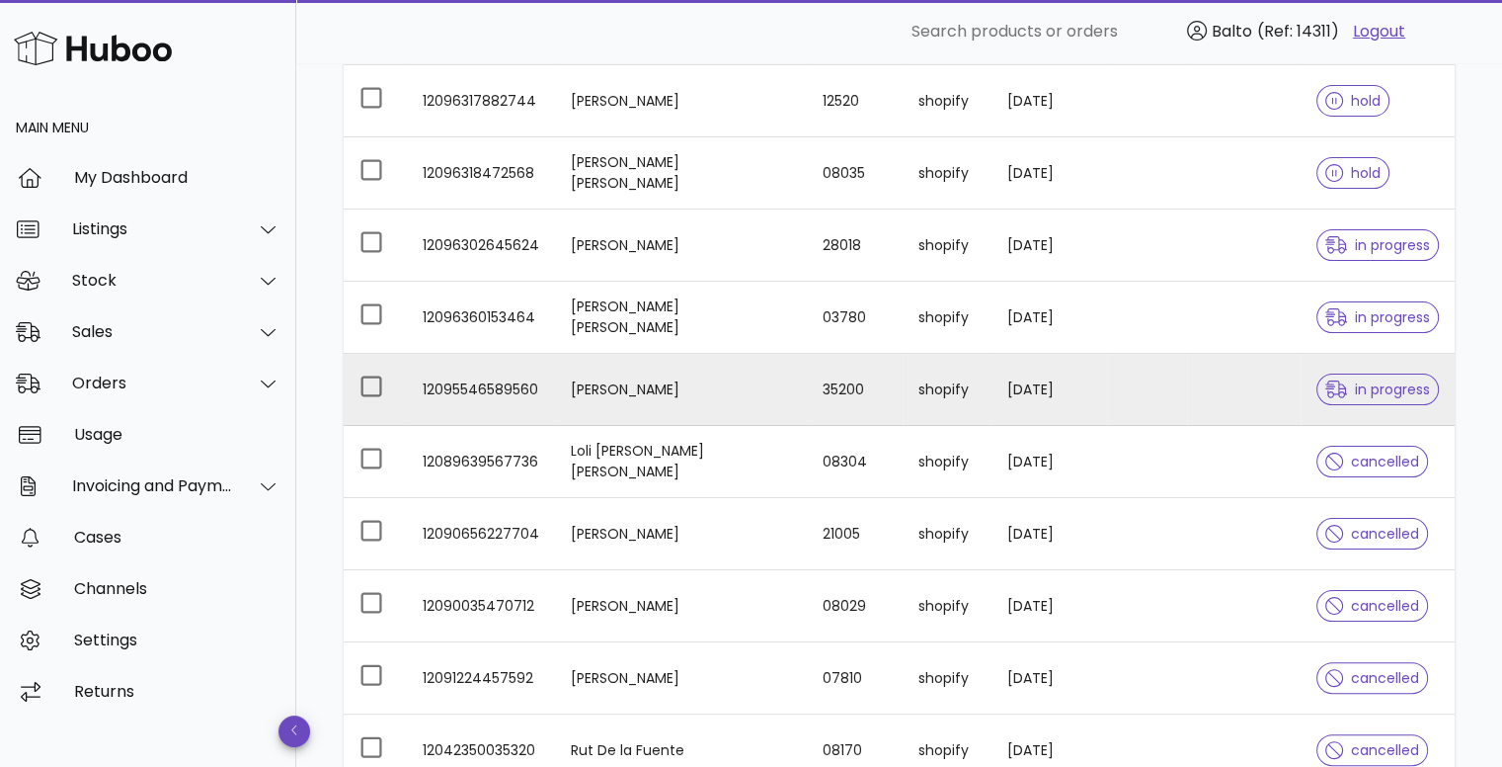
click at [640, 396] on td "[PERSON_NAME]" at bounding box center [681, 390] width 252 height 72
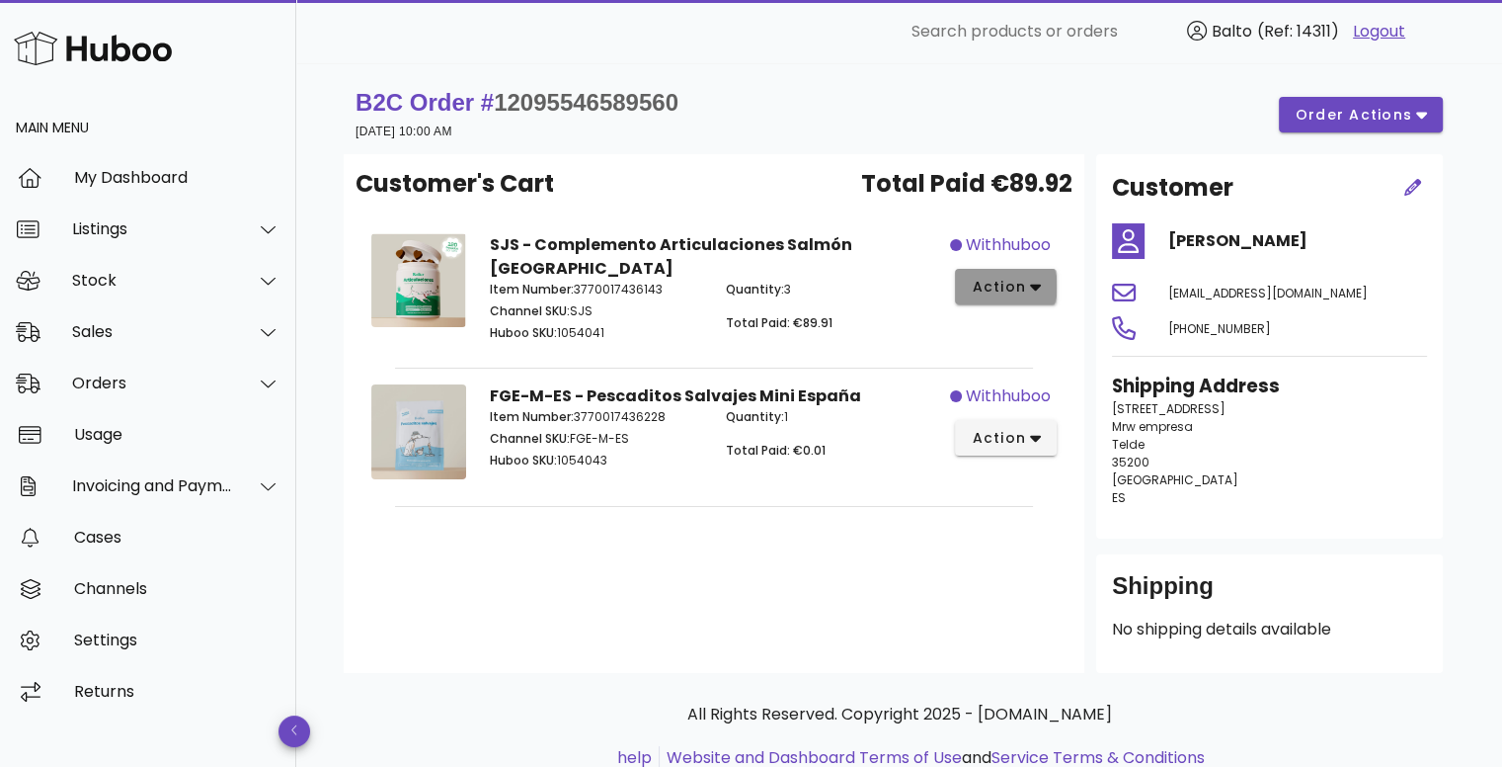
click at [993, 286] on span "action" at bounding box center [998, 287] width 55 height 21
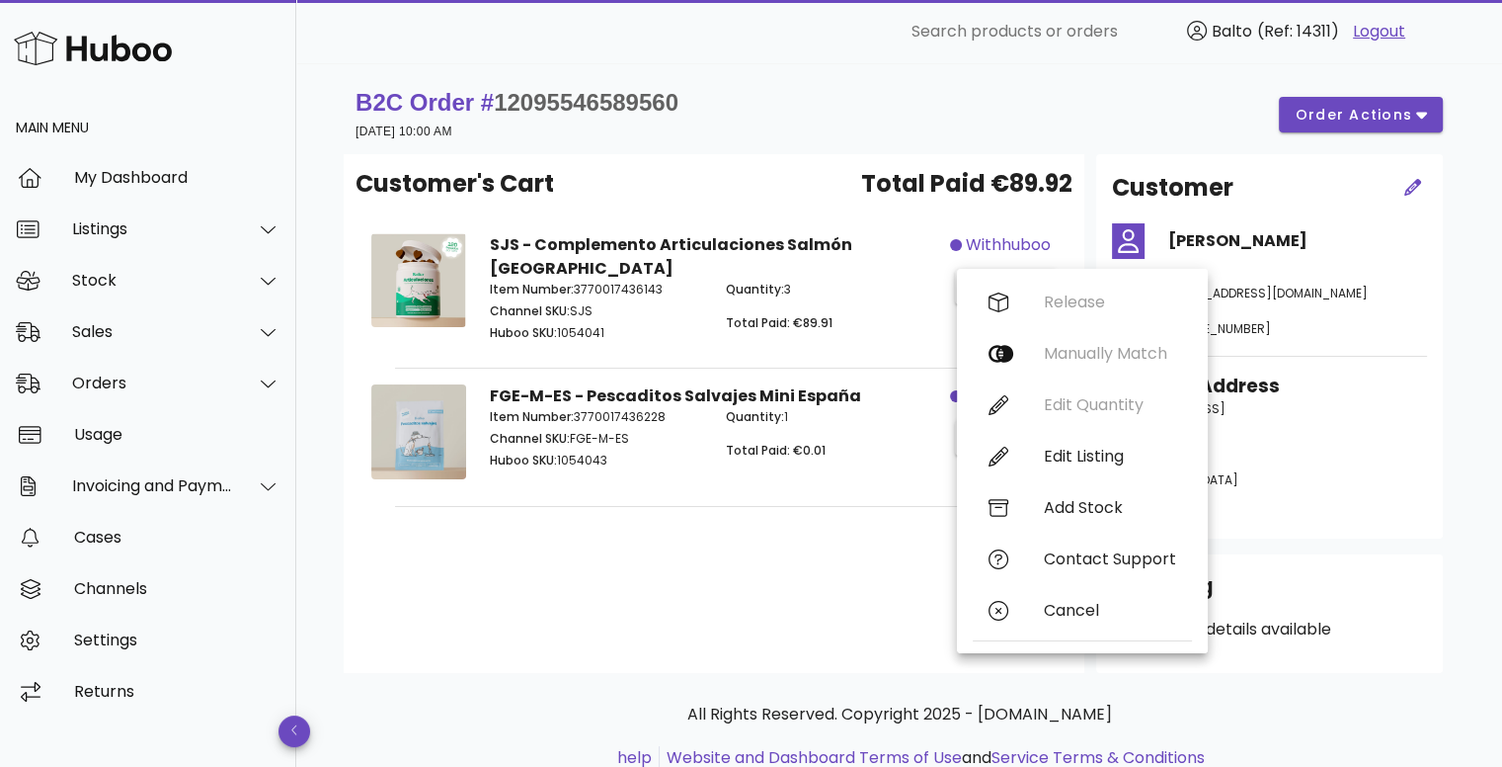
click at [824, 319] on div "Quantity: 3 Total Paid: €89.91" at bounding box center [832, 314] width 236 height 91
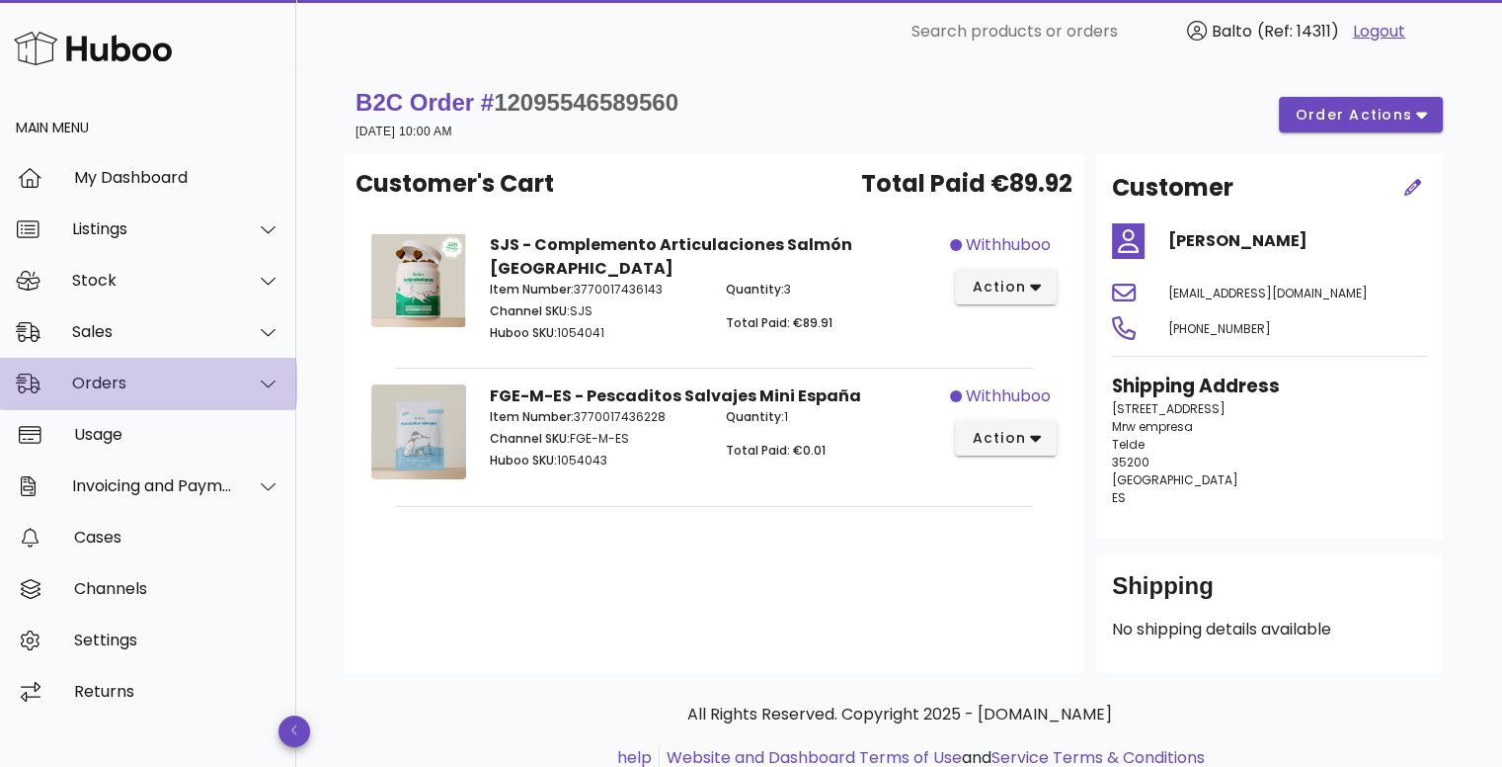
click at [128, 387] on div "Orders" at bounding box center [152, 382] width 161 height 19
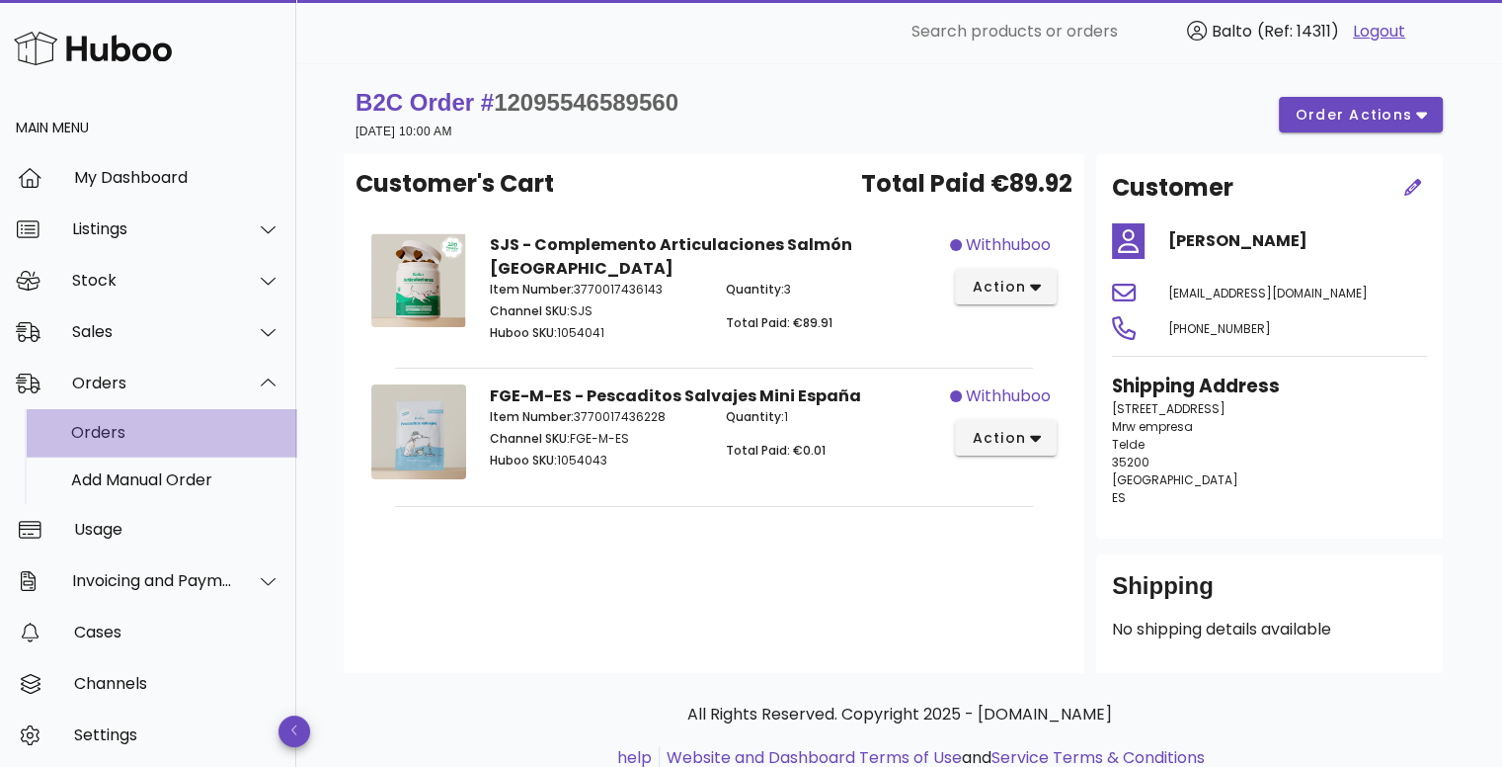
click at [147, 439] on div "Orders" at bounding box center [175, 432] width 209 height 19
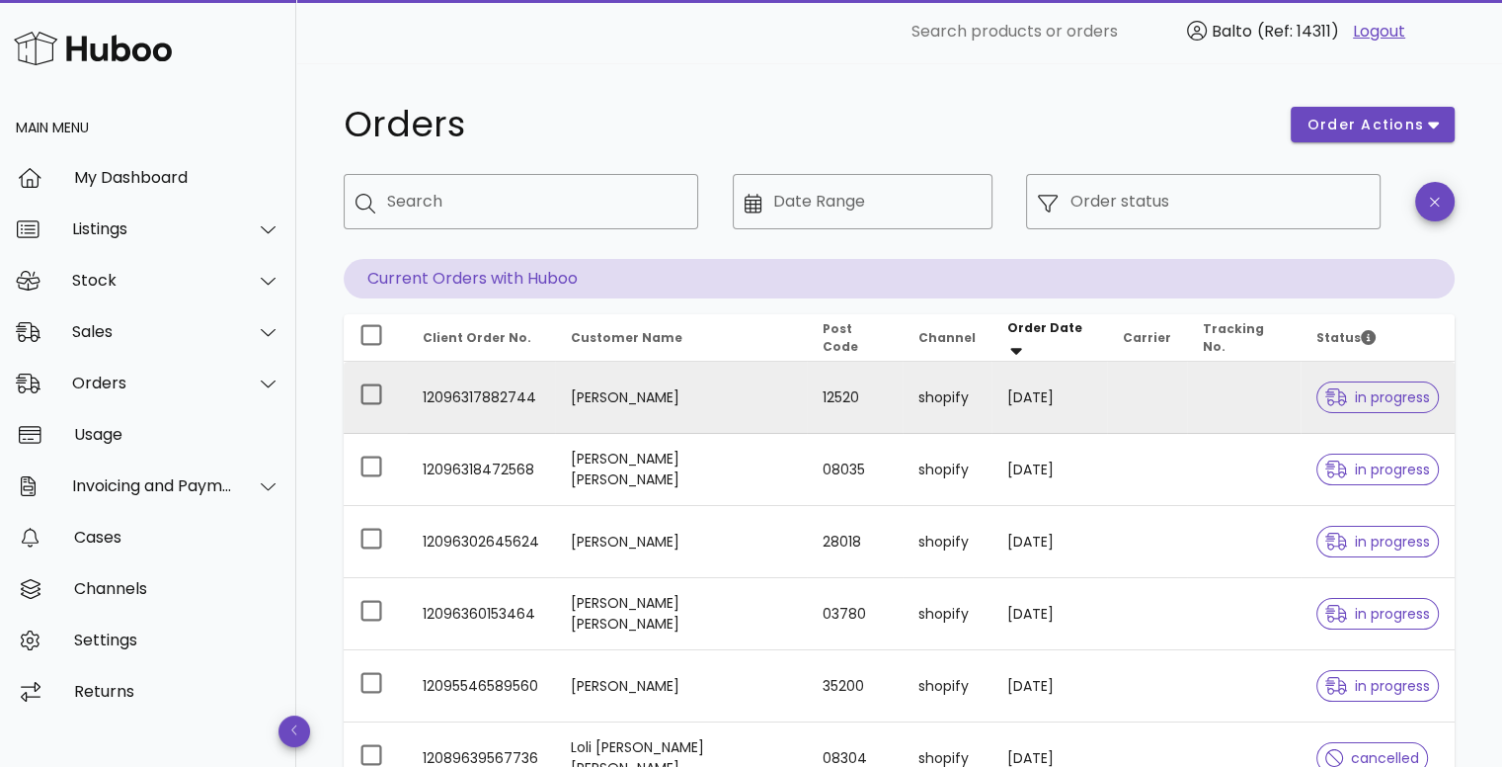
click at [734, 401] on td "[PERSON_NAME]" at bounding box center [681, 398] width 252 height 72
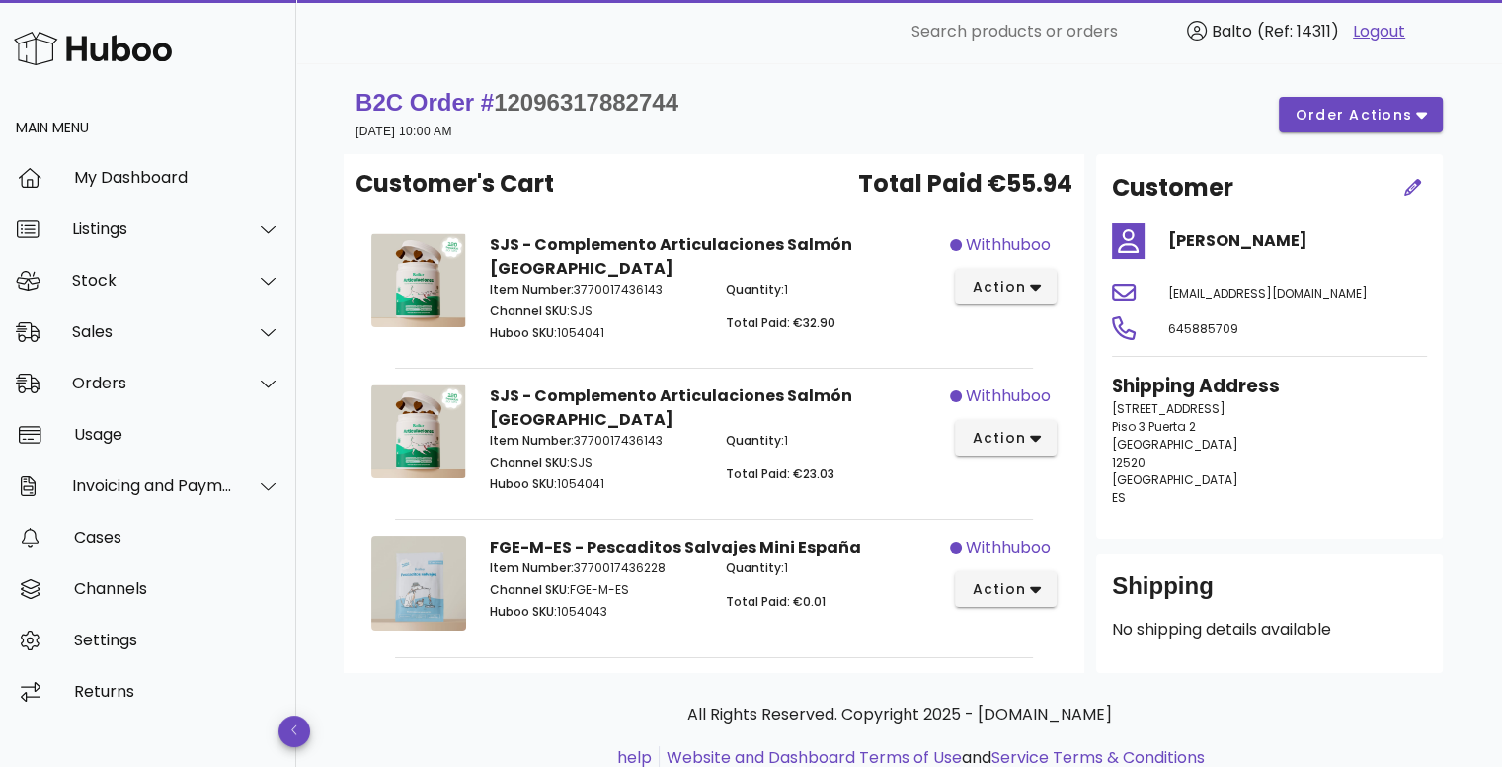
click at [724, 337] on div "SJS - Complemento Articulaciones Salmón España Item Number: 3770017436143 Chann…" at bounding box center [714, 290] width 473 height 138
click at [1352, 105] on span "order actions" at bounding box center [1354, 115] width 119 height 21
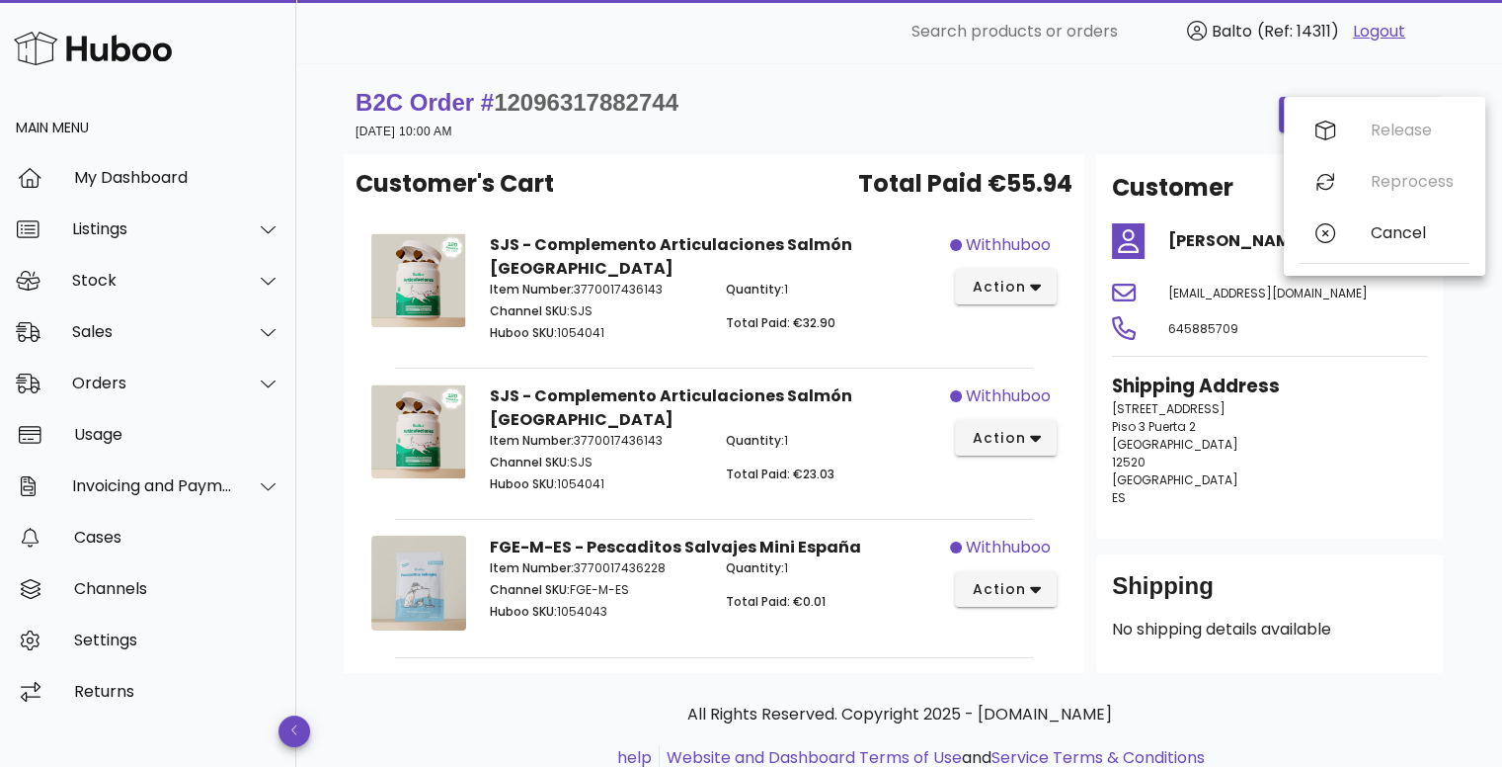
click at [1107, 120] on div "B2C Order # 12096317882744 [DATE] 10:00 AM order actions" at bounding box center [900, 114] width 1088 height 55
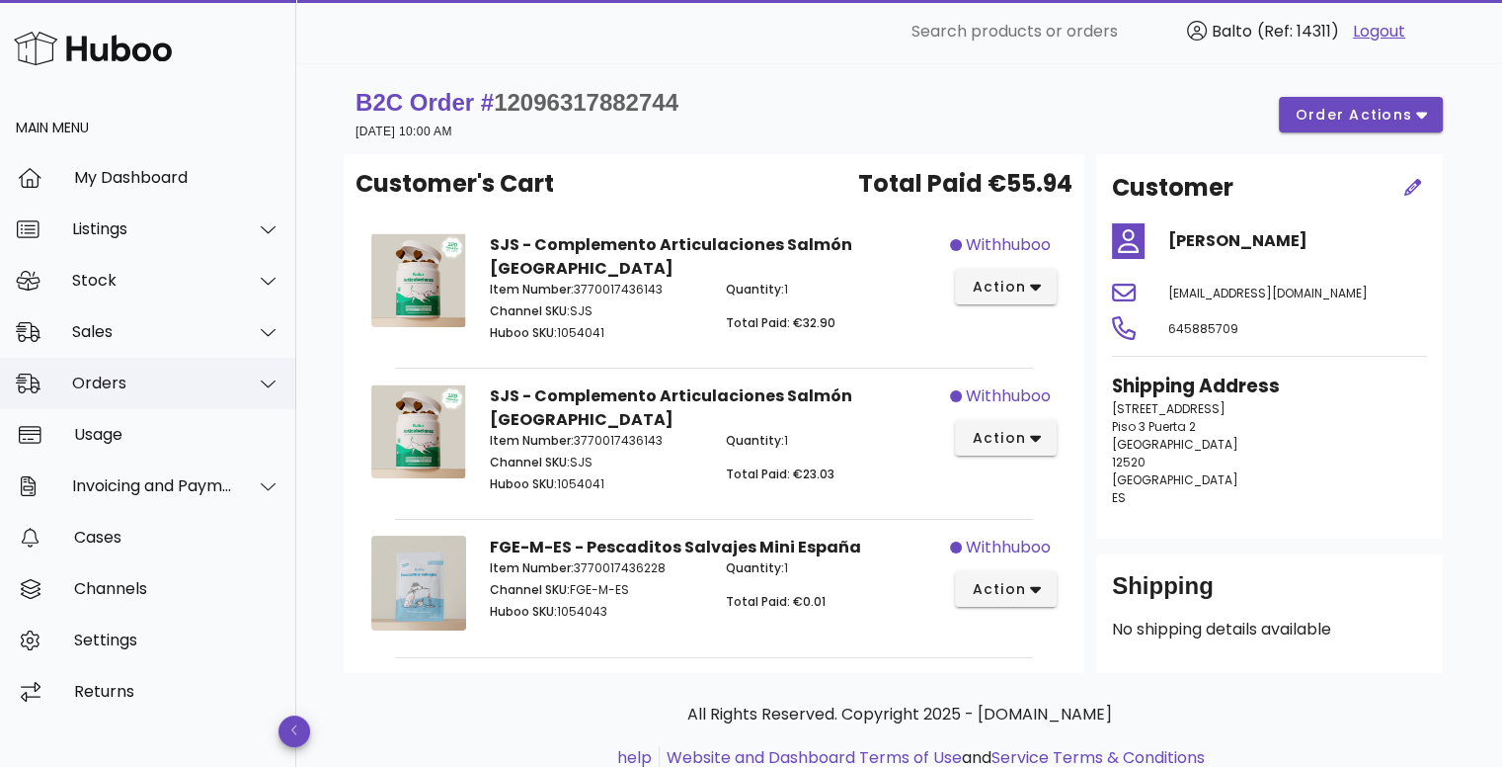
click at [155, 378] on div "Orders" at bounding box center [152, 382] width 161 height 19
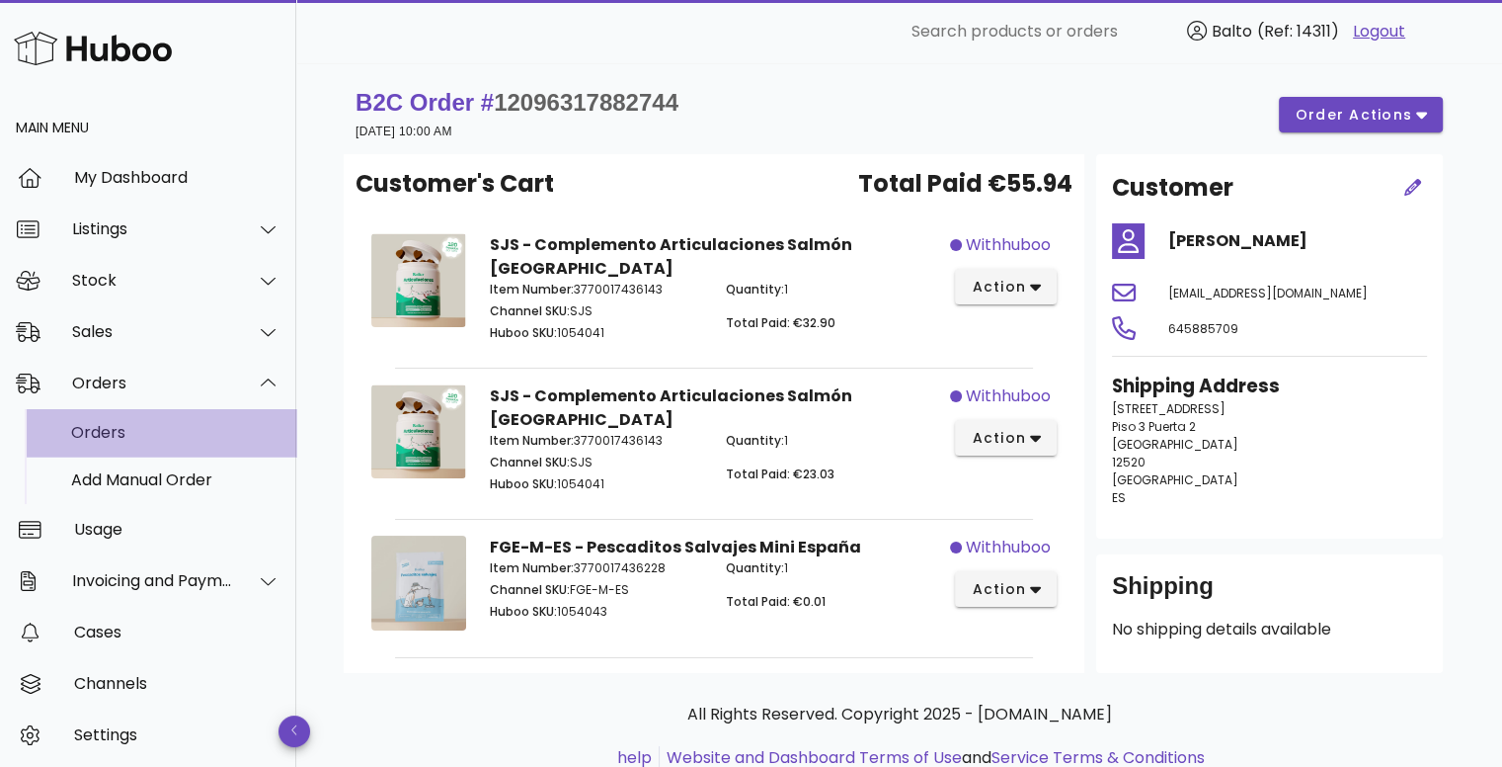
click at [151, 426] on div "Orders" at bounding box center [175, 432] width 209 height 19
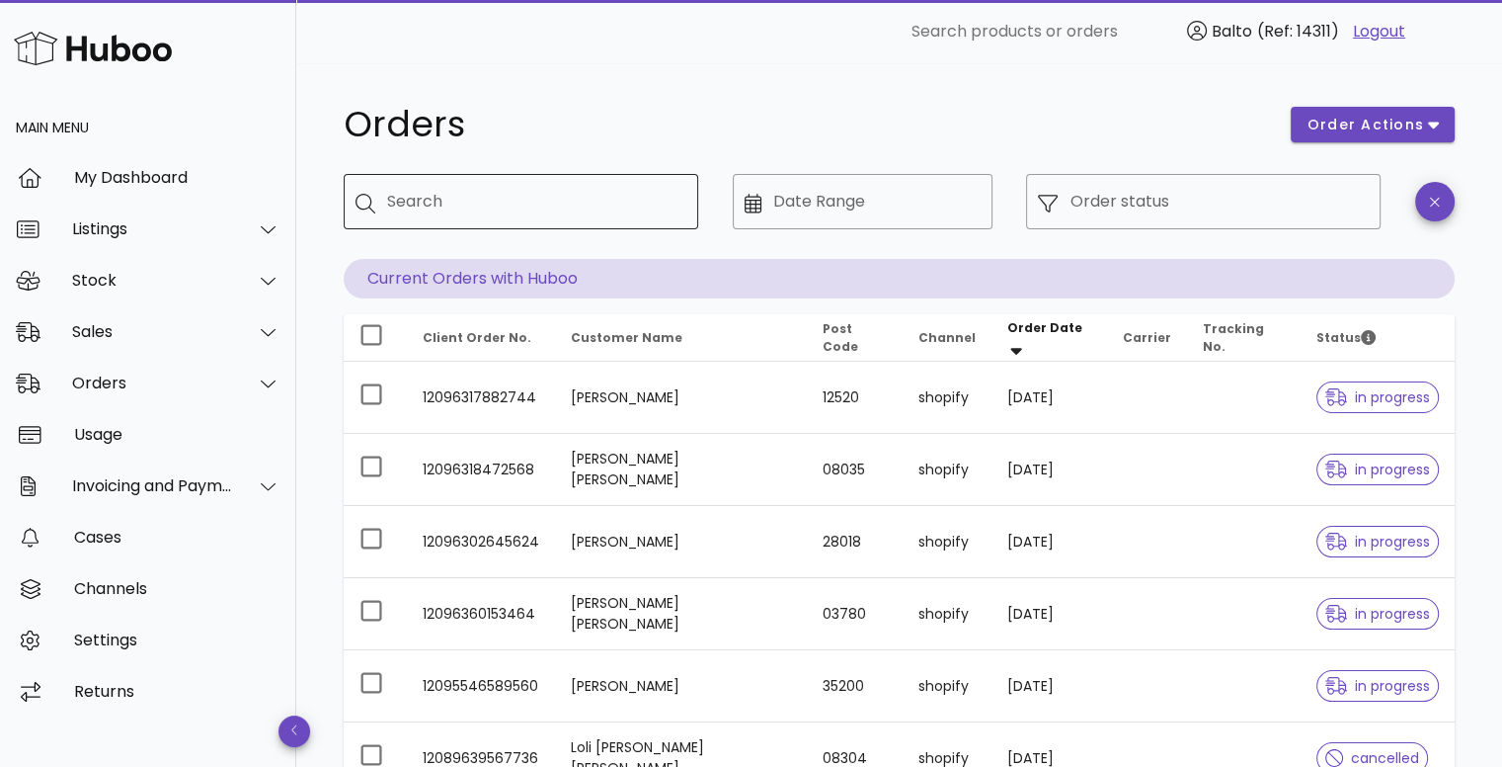
click at [605, 180] on div "Search" at bounding box center [534, 201] width 295 height 55
type input "******"
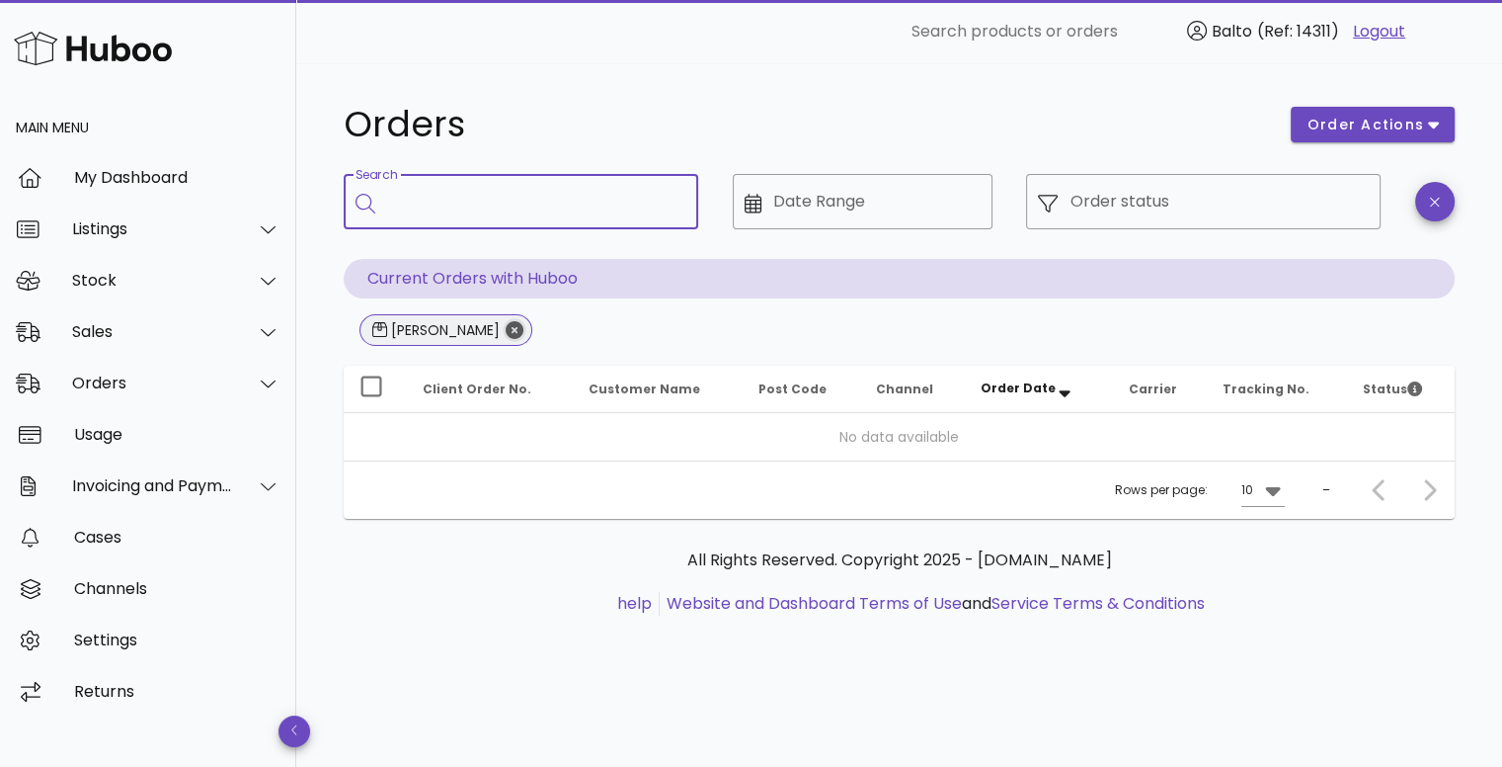
click at [506, 330] on icon "Close" at bounding box center [515, 330] width 18 height 18
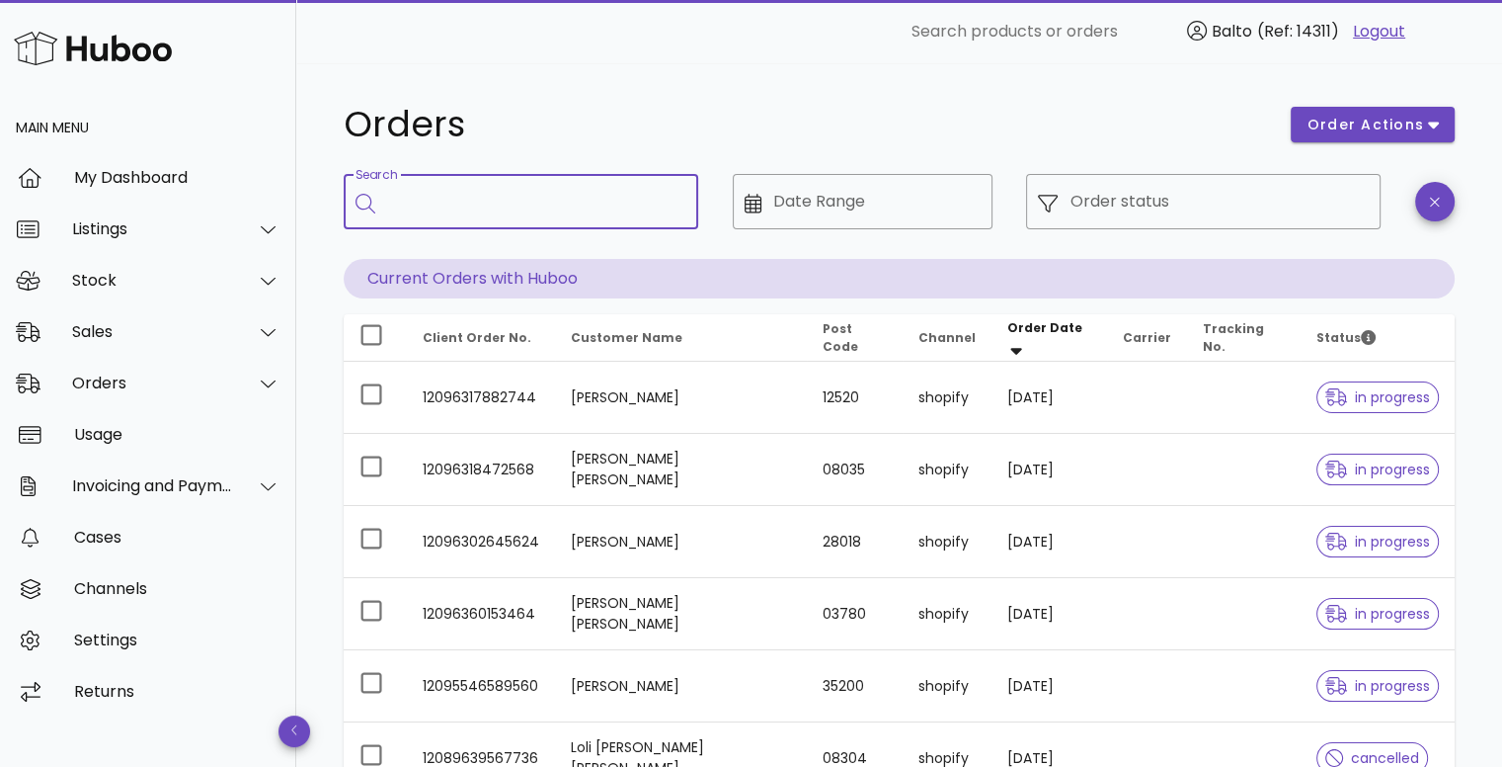
click at [502, 206] on input "Search" at bounding box center [534, 202] width 295 height 32
paste input "**********"
type input "**********"
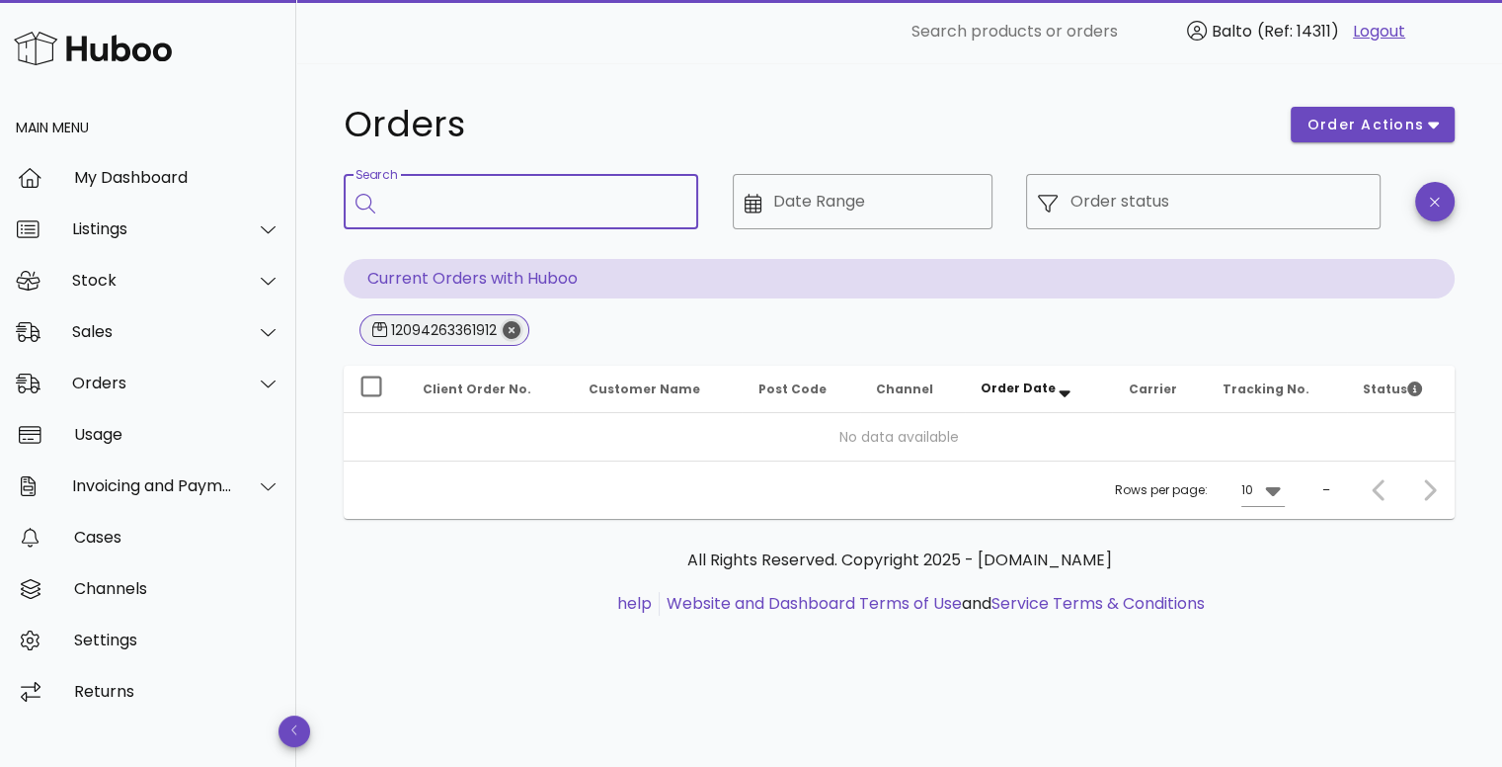
click at [516, 325] on icon "Close" at bounding box center [512, 330] width 18 height 18
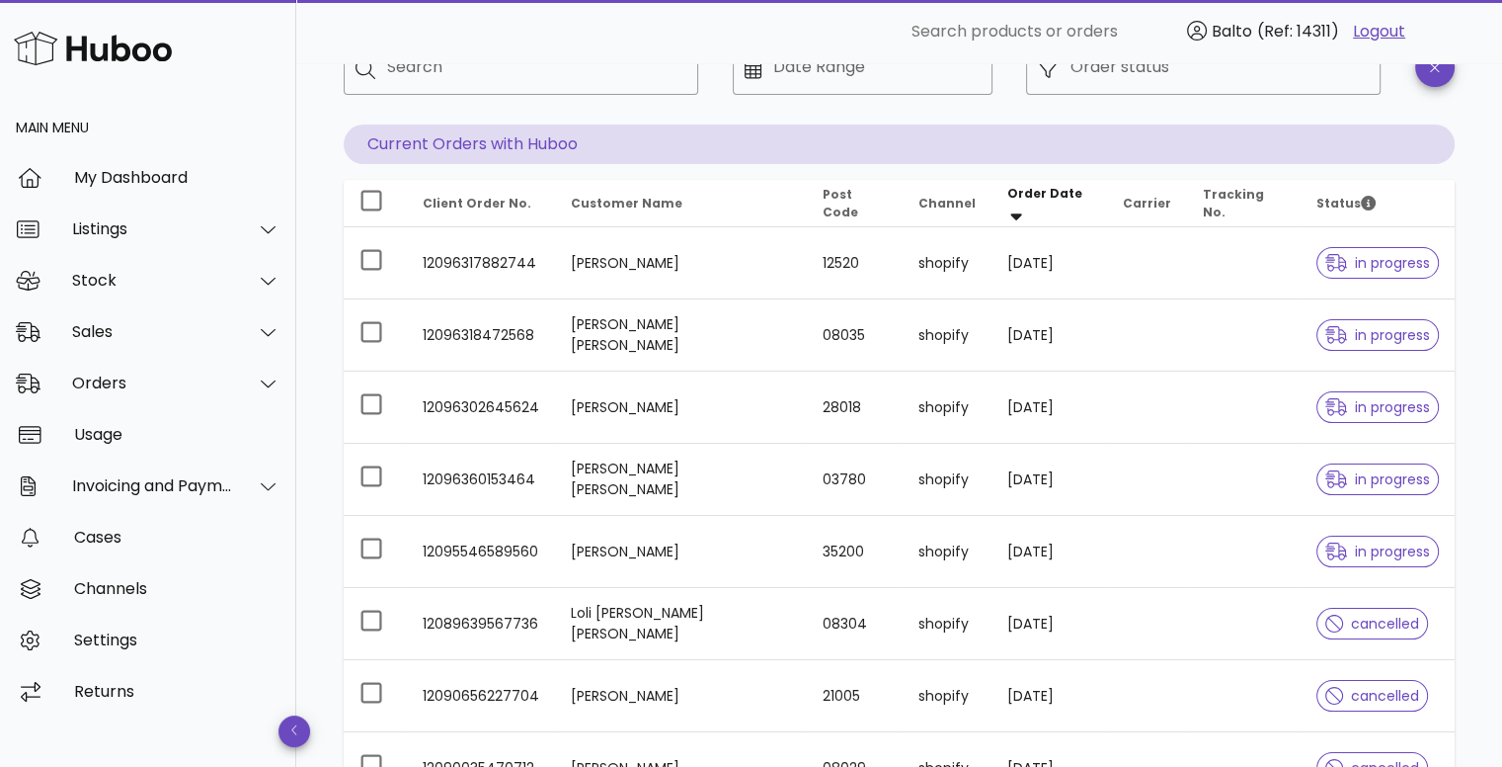
scroll to position [531, 0]
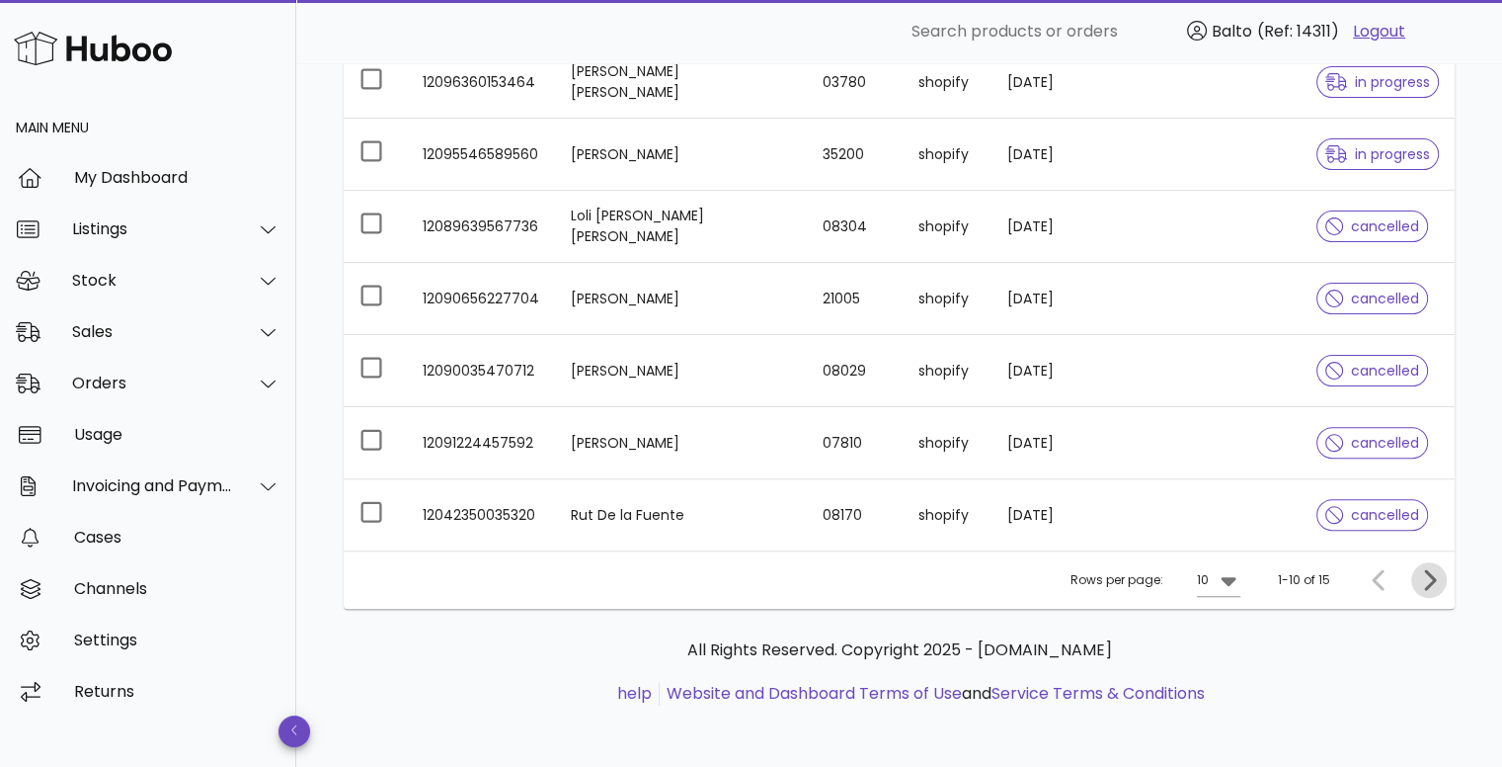
click at [1420, 578] on icon "Next page" at bounding box center [1429, 580] width 24 height 24
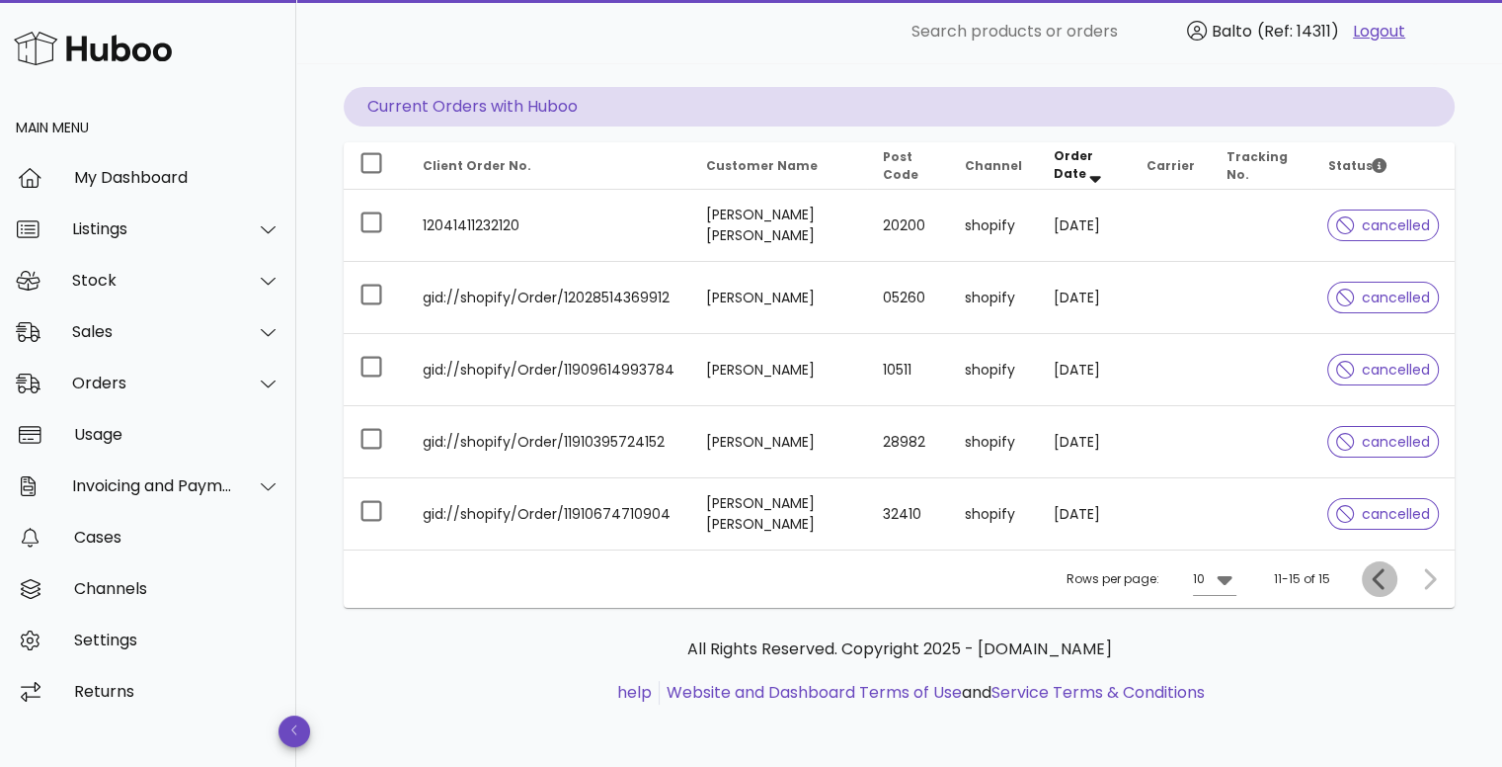
click at [1379, 585] on icon "Previous page" at bounding box center [1379, 578] width 12 height 21
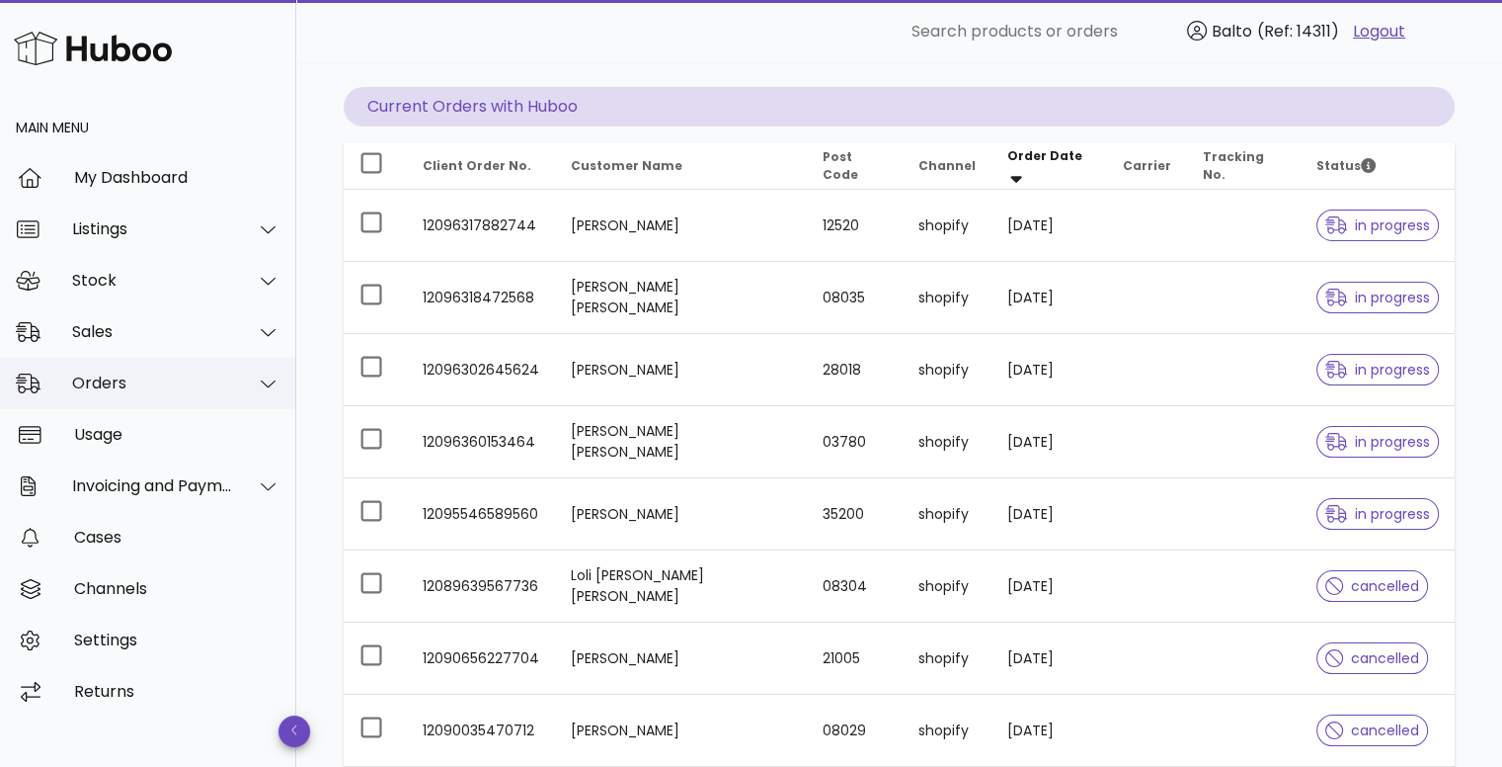
click at [147, 372] on div "Orders" at bounding box center [148, 383] width 296 height 51
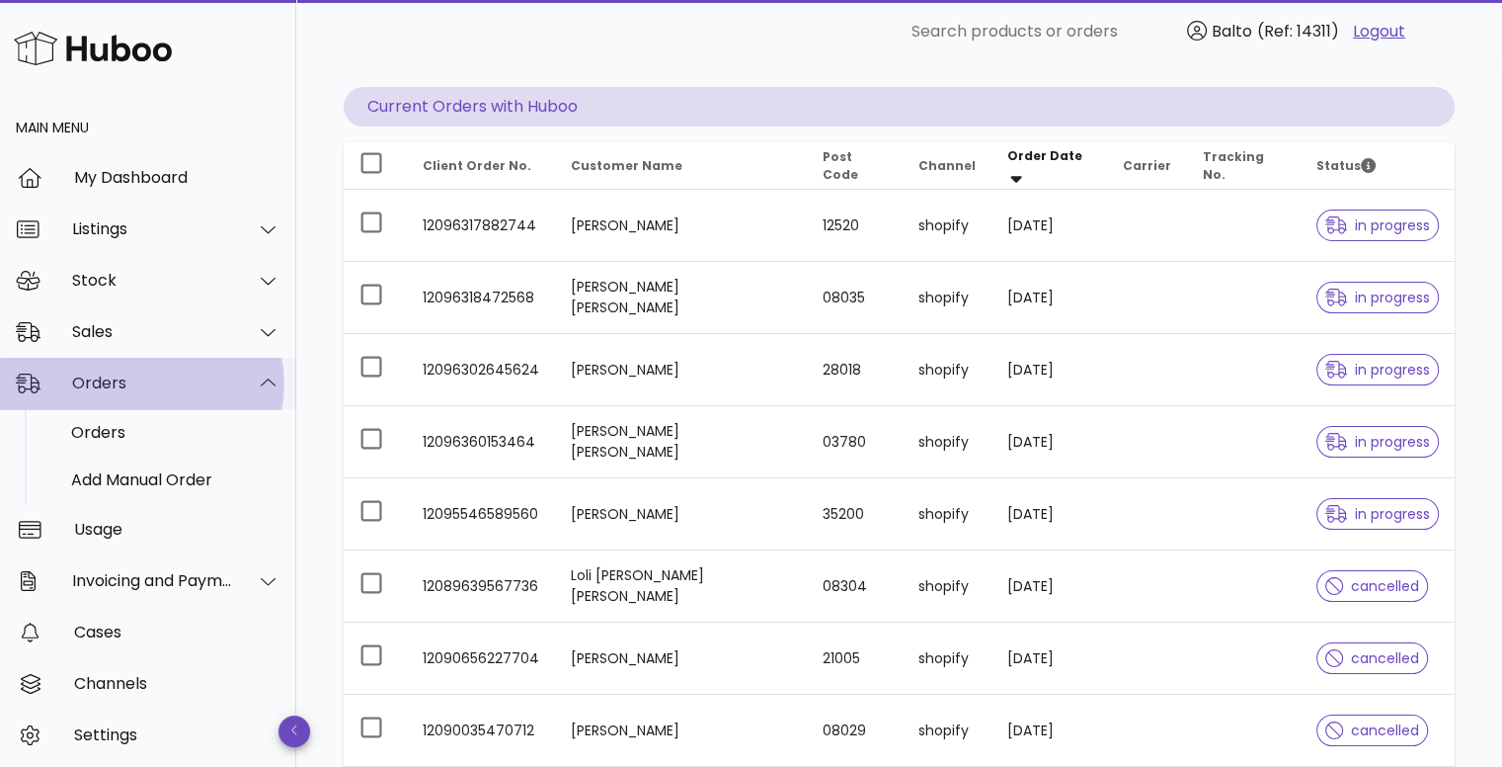
click at [147, 372] on div "Orders" at bounding box center [148, 383] width 296 height 51
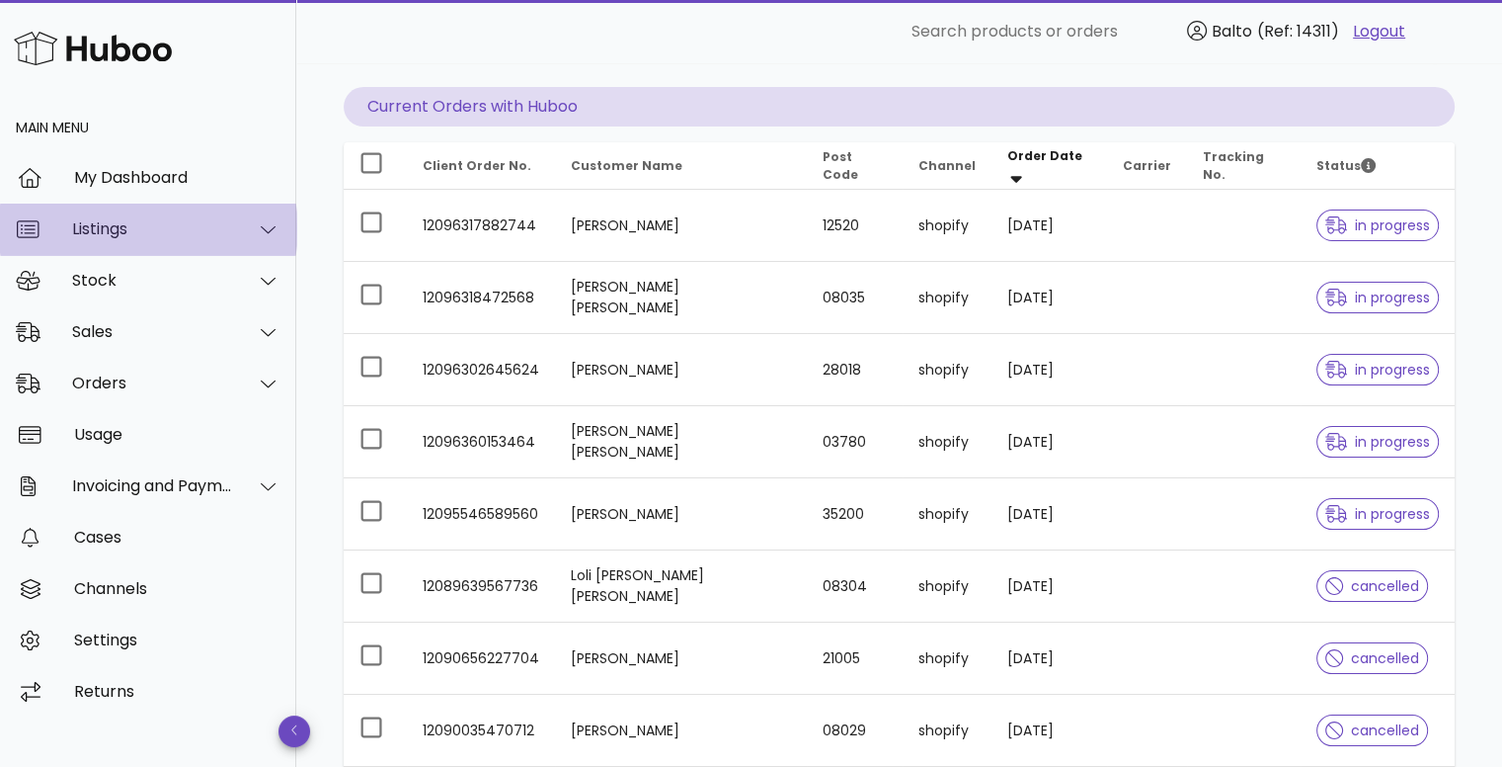
click at [170, 223] on div "Listings" at bounding box center [152, 228] width 161 height 19
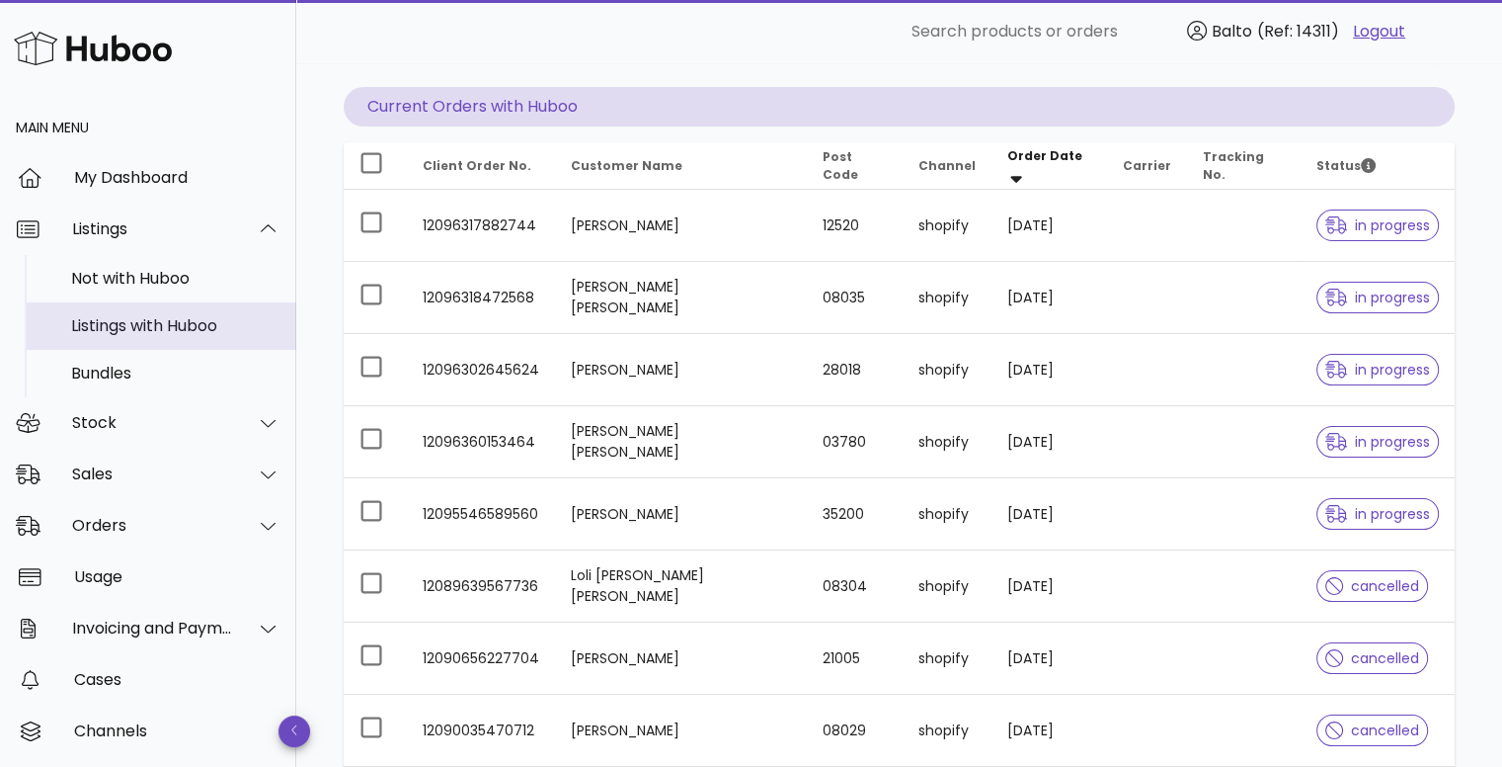
click at [167, 317] on div "Listings with Huboo" at bounding box center [175, 325] width 209 height 19
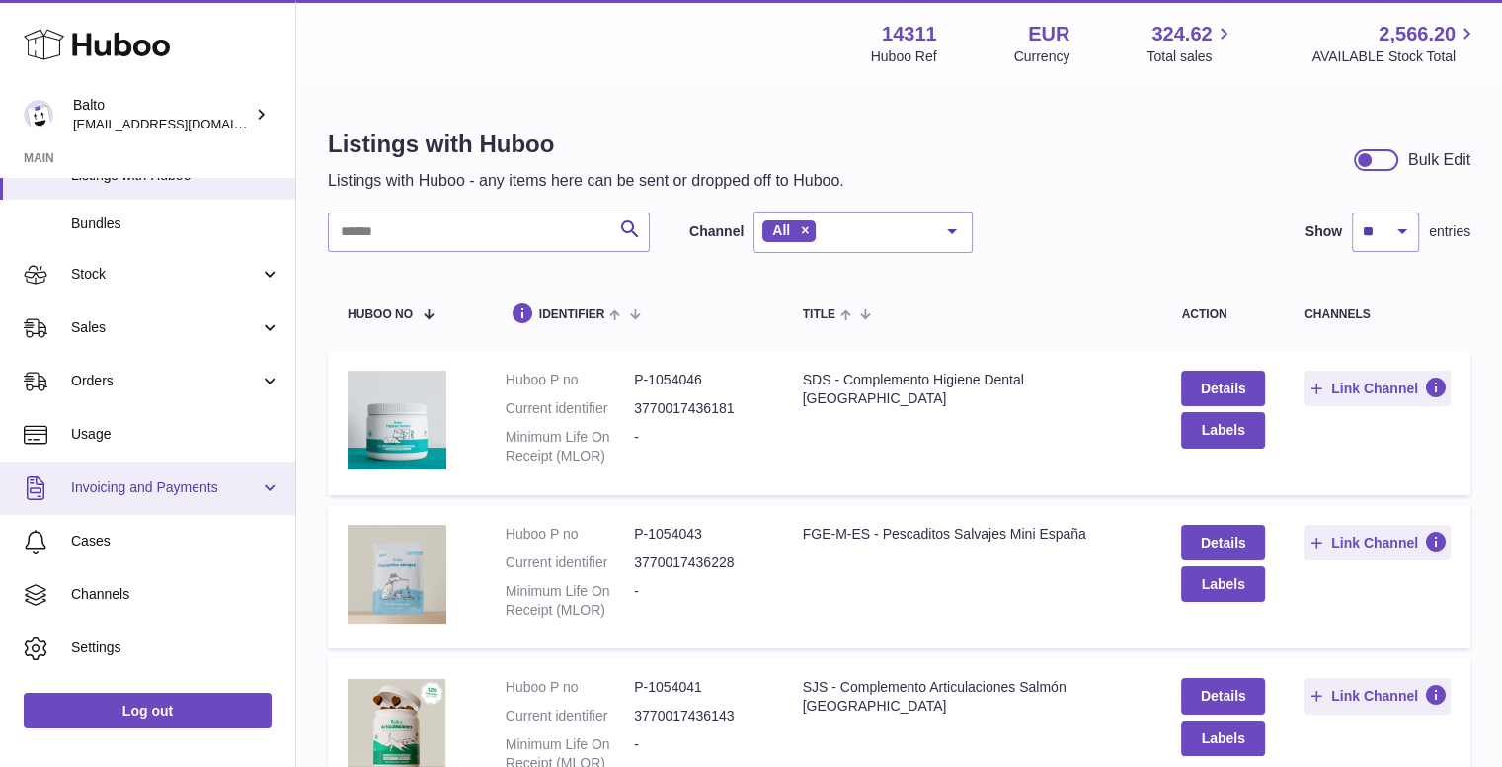
scroll to position [221, 0]
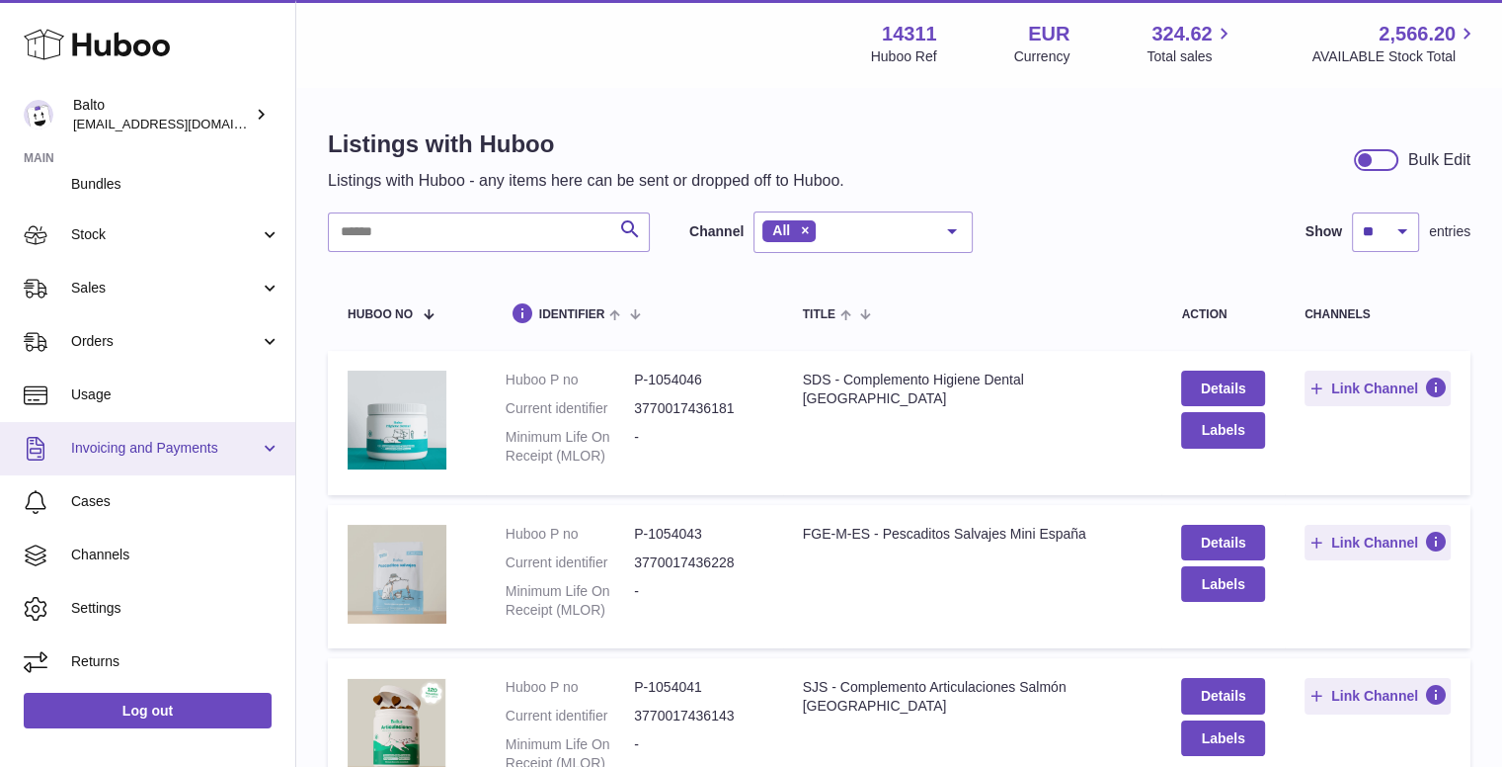
click at [166, 448] on span "Invoicing and Payments" at bounding box center [165, 448] width 189 height 19
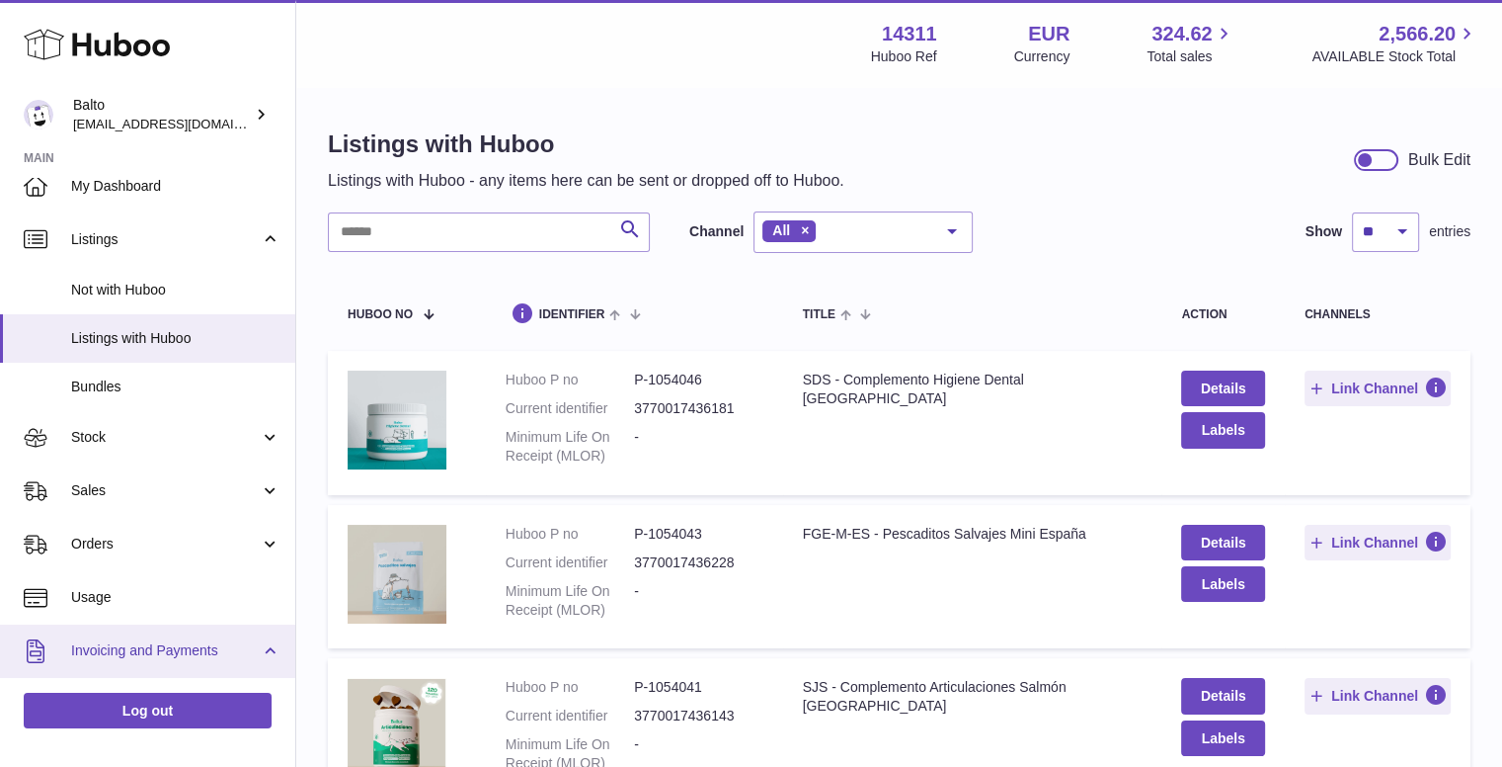
scroll to position [0, 0]
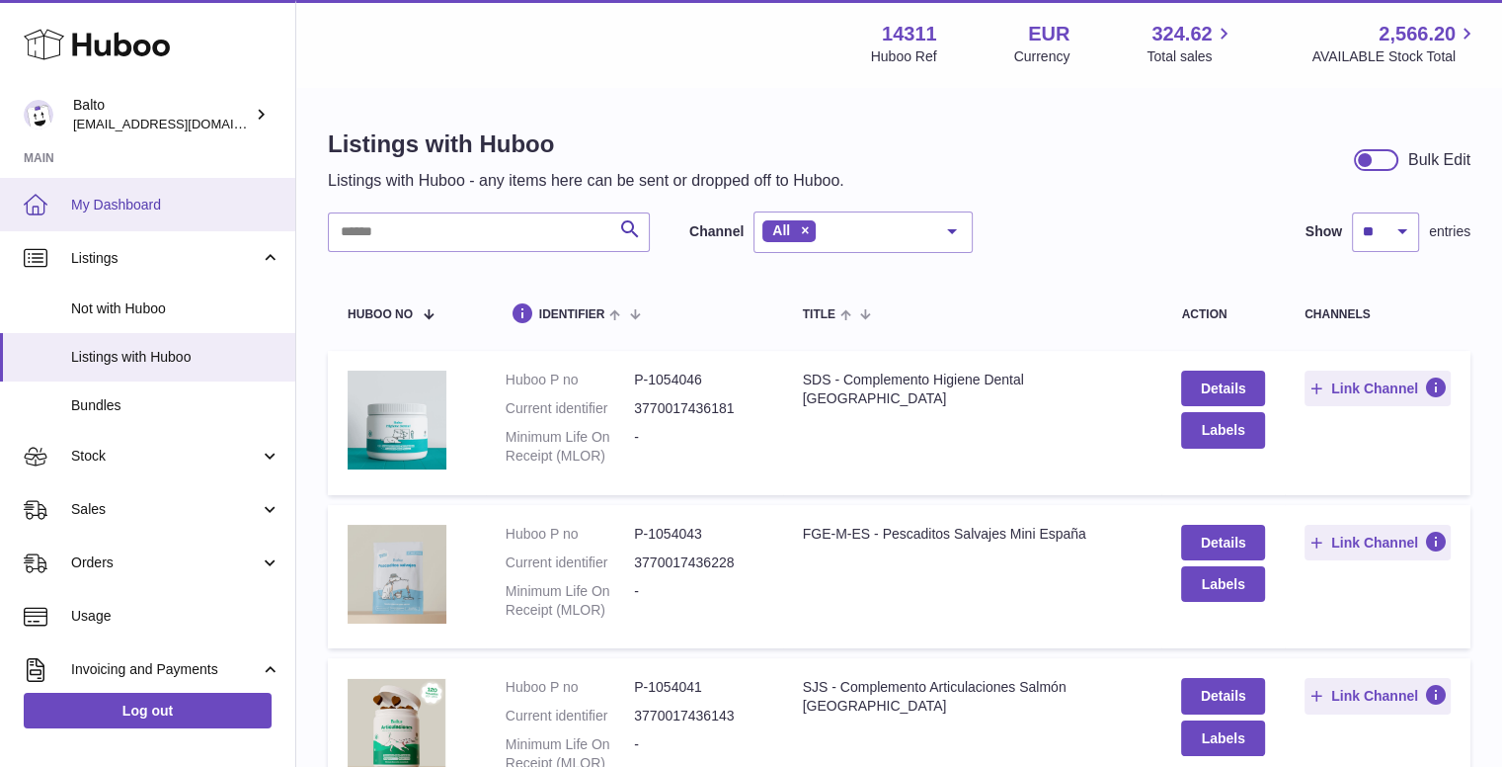
click at [158, 210] on span "My Dashboard" at bounding box center [175, 205] width 209 height 19
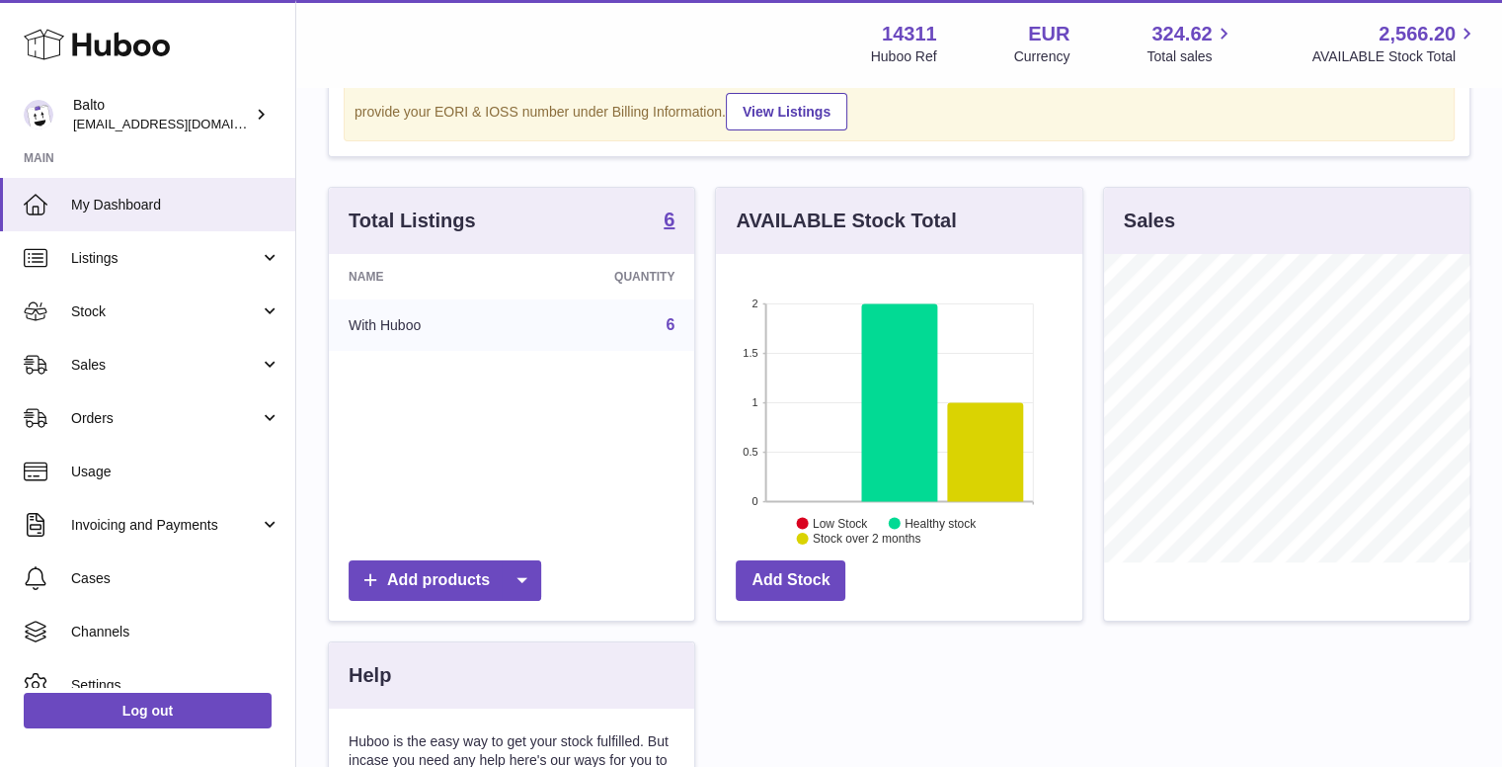
scroll to position [582, 0]
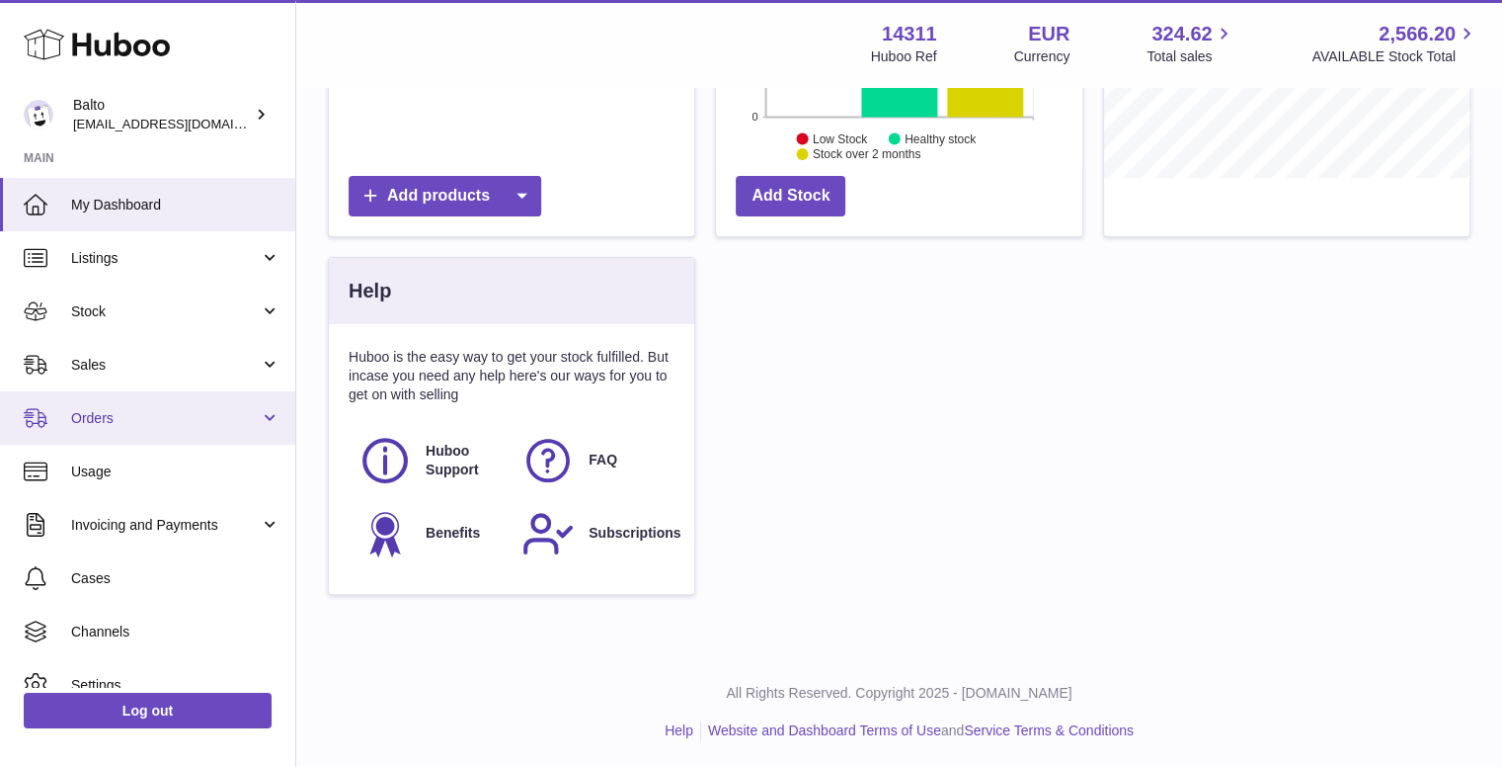
click at [160, 410] on span "Orders" at bounding box center [165, 418] width 189 height 19
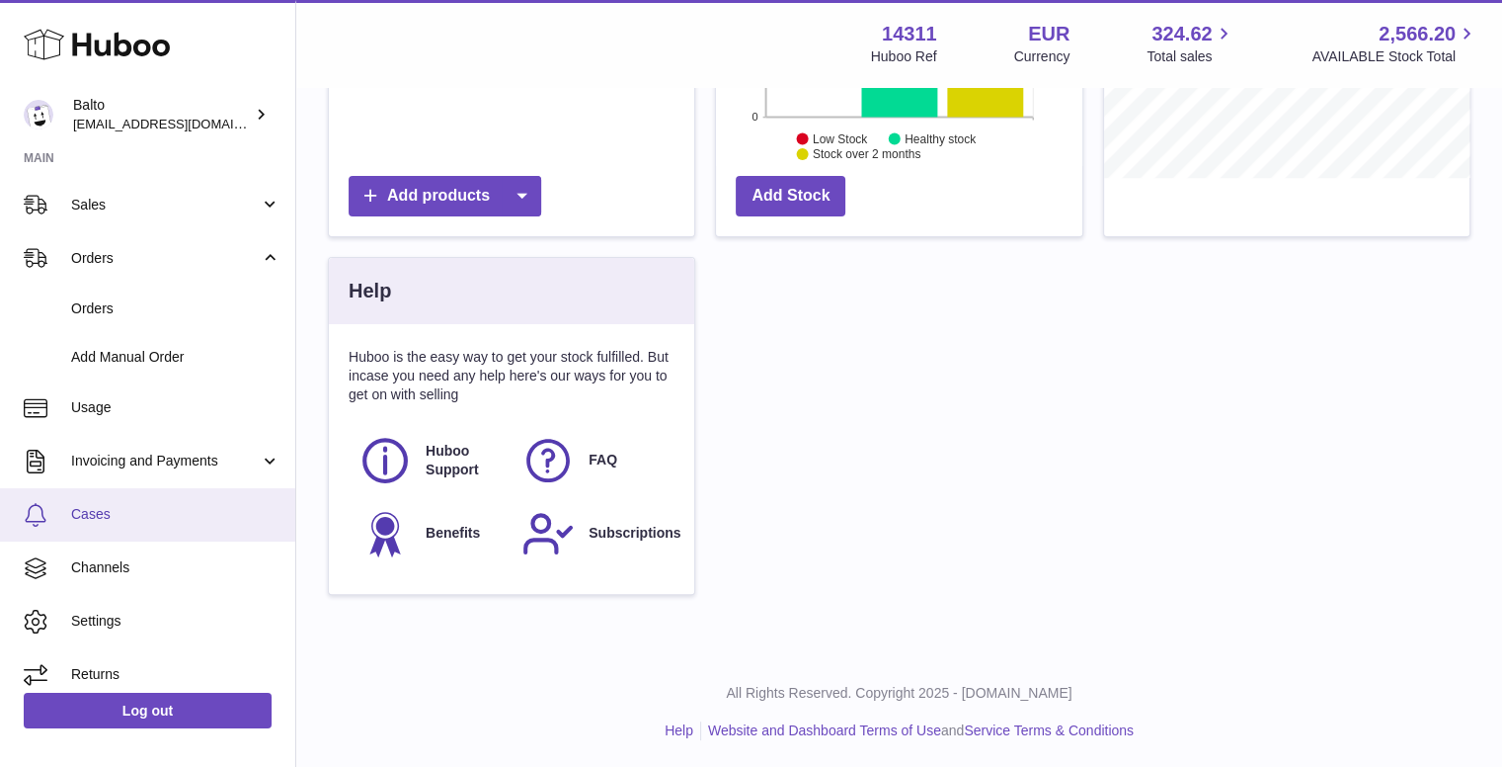
scroll to position [174, 0]
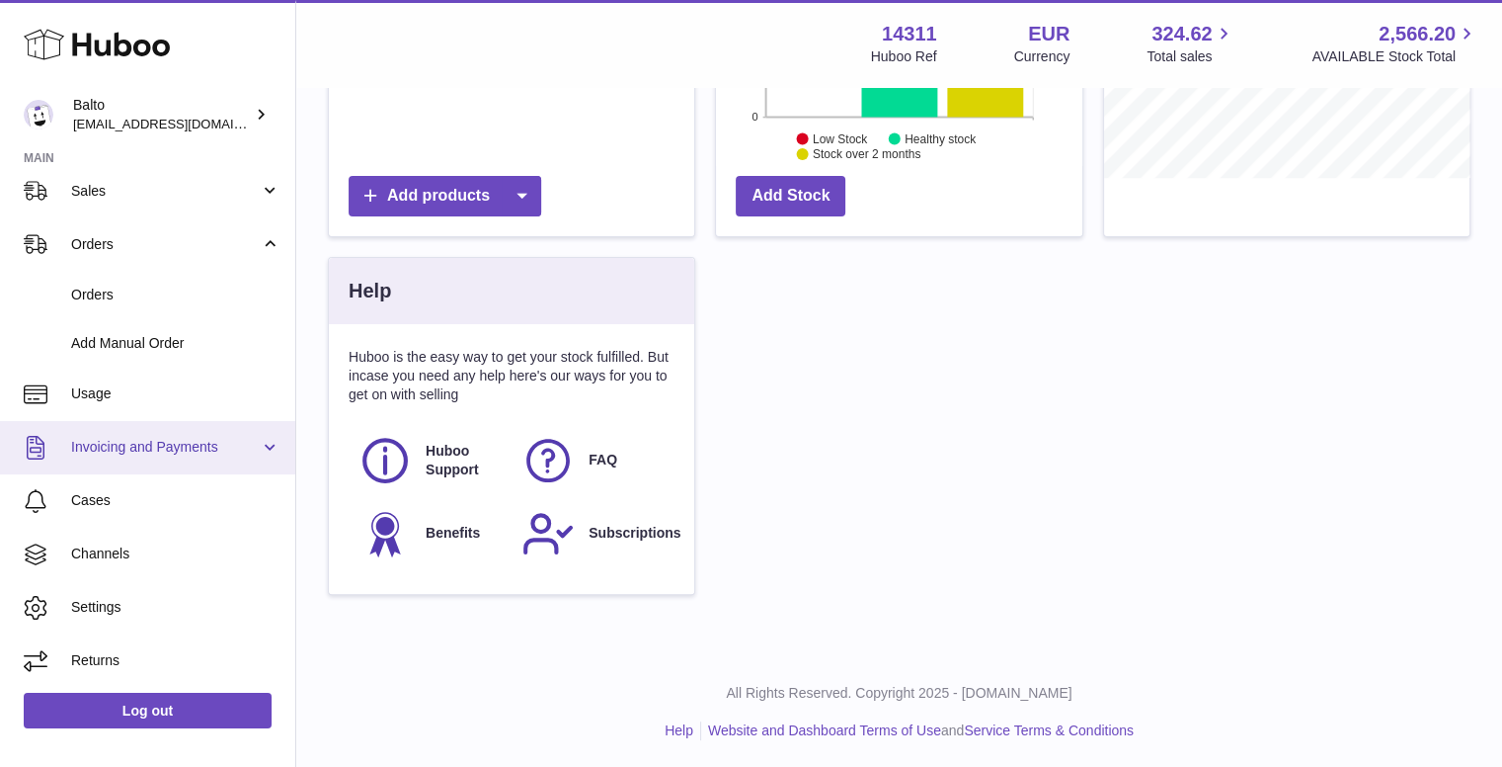
click at [182, 447] on span "Invoicing and Payments" at bounding box center [165, 447] width 189 height 19
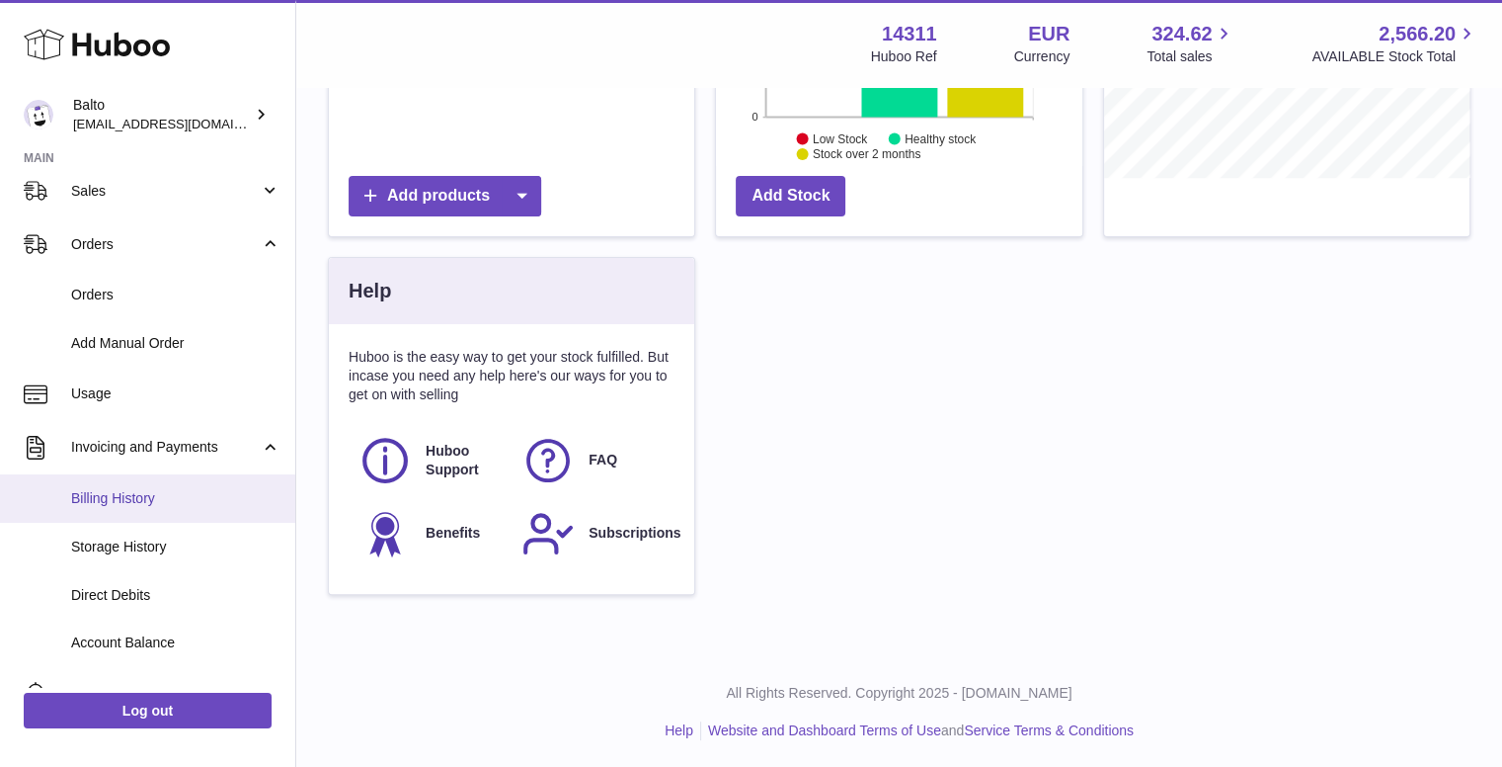
click at [178, 504] on span "Billing History" at bounding box center [175, 498] width 209 height 19
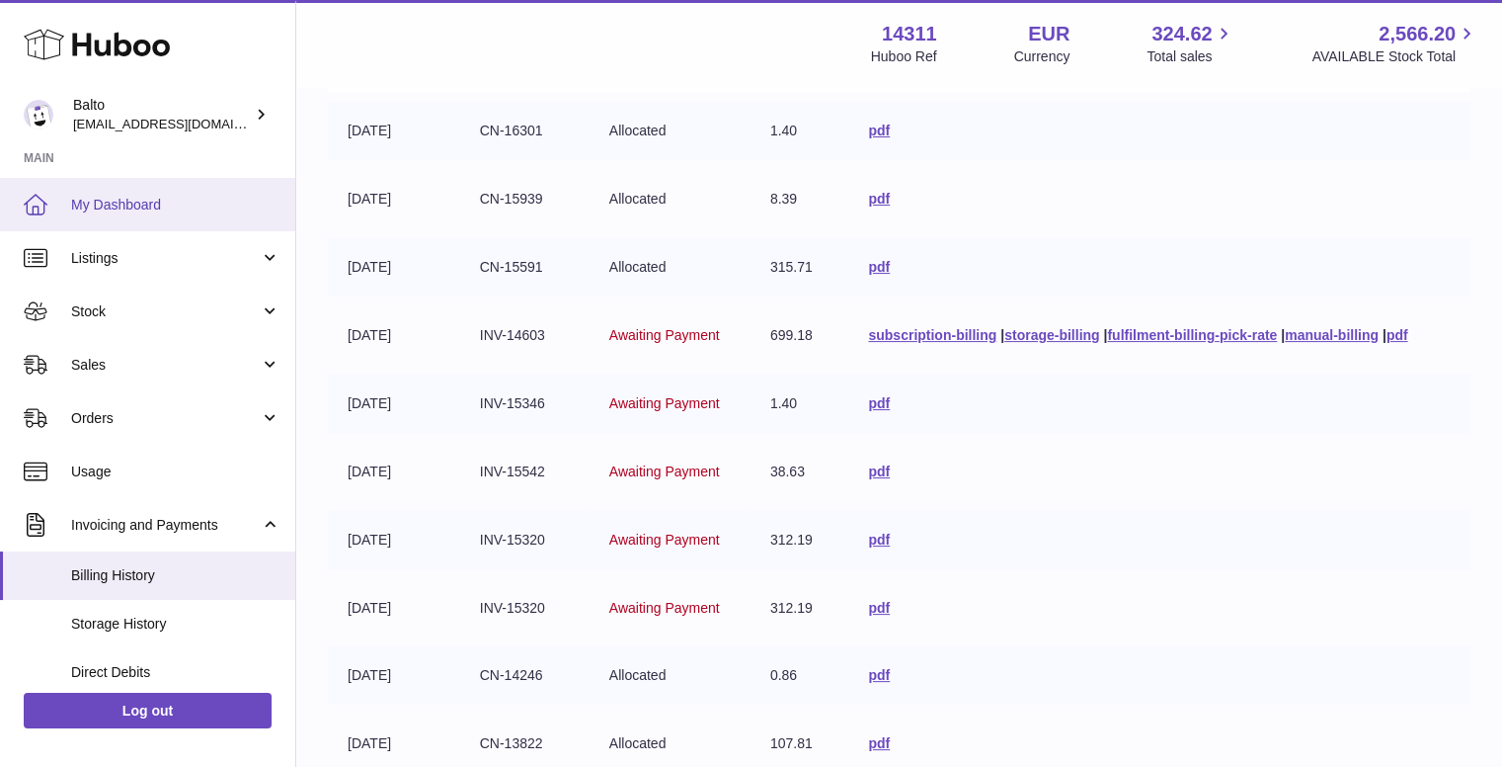
click at [176, 206] on span "My Dashboard" at bounding box center [175, 205] width 209 height 19
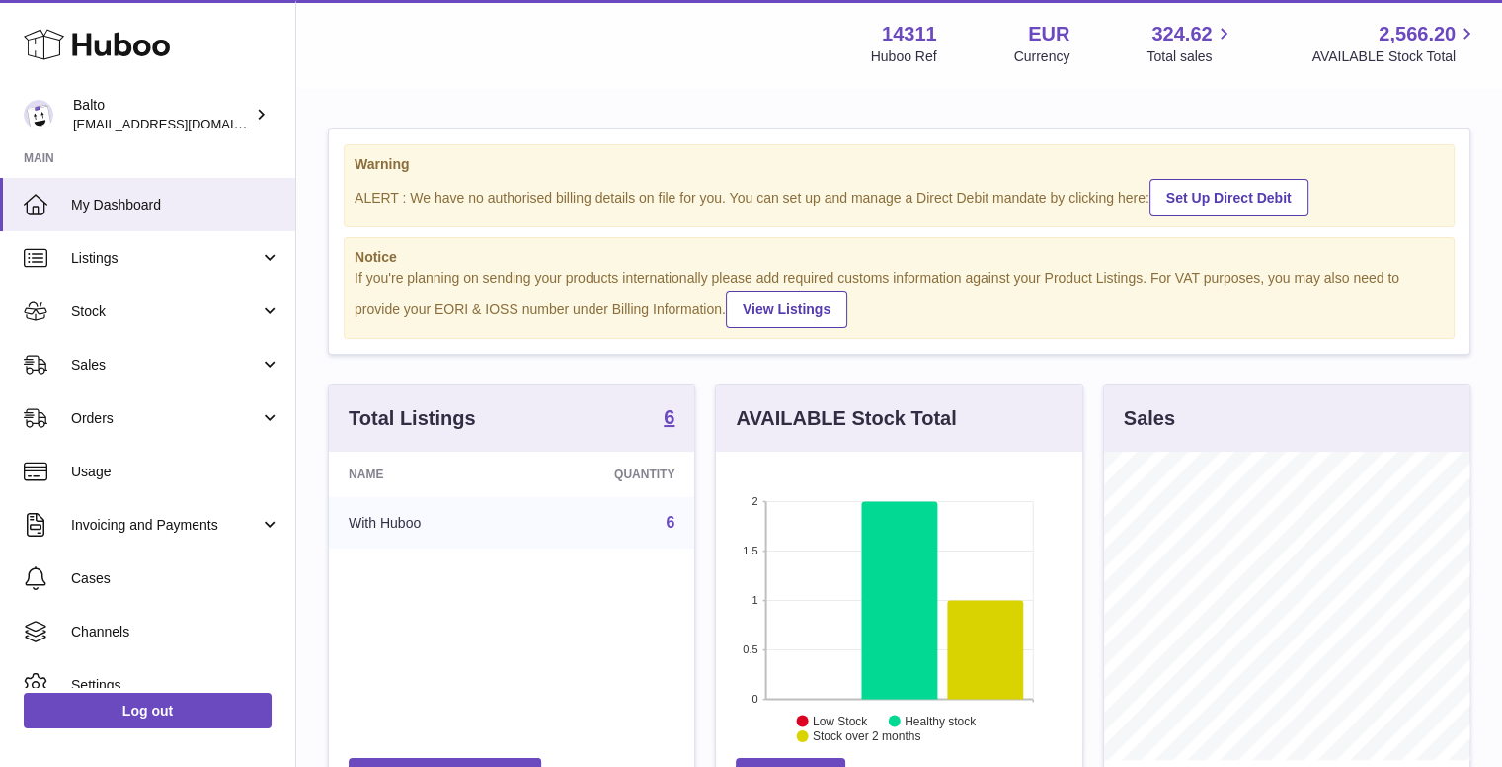
scroll to position [308, 366]
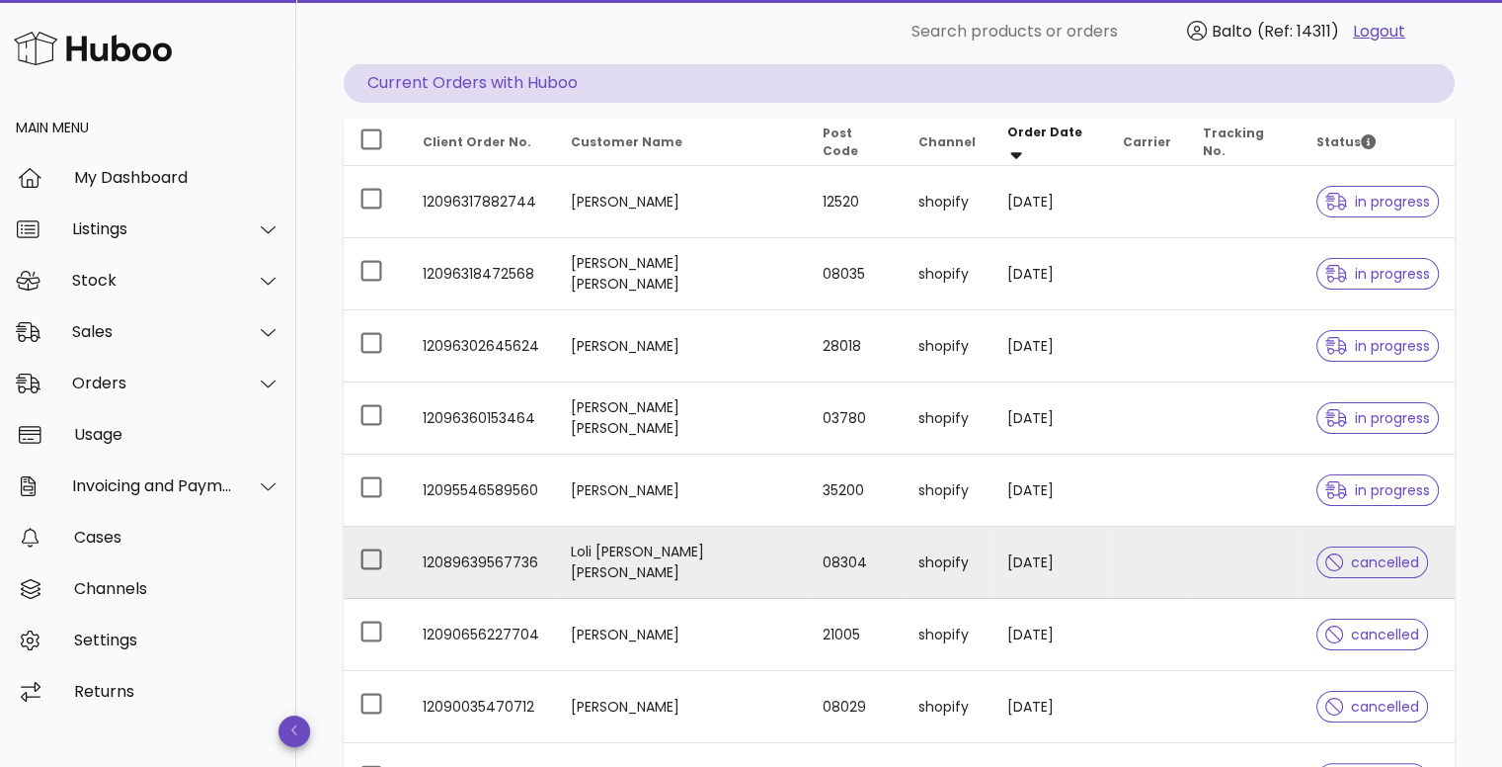
scroll to position [198, 0]
